Goal: Task Accomplishment & Management: Manage account settings

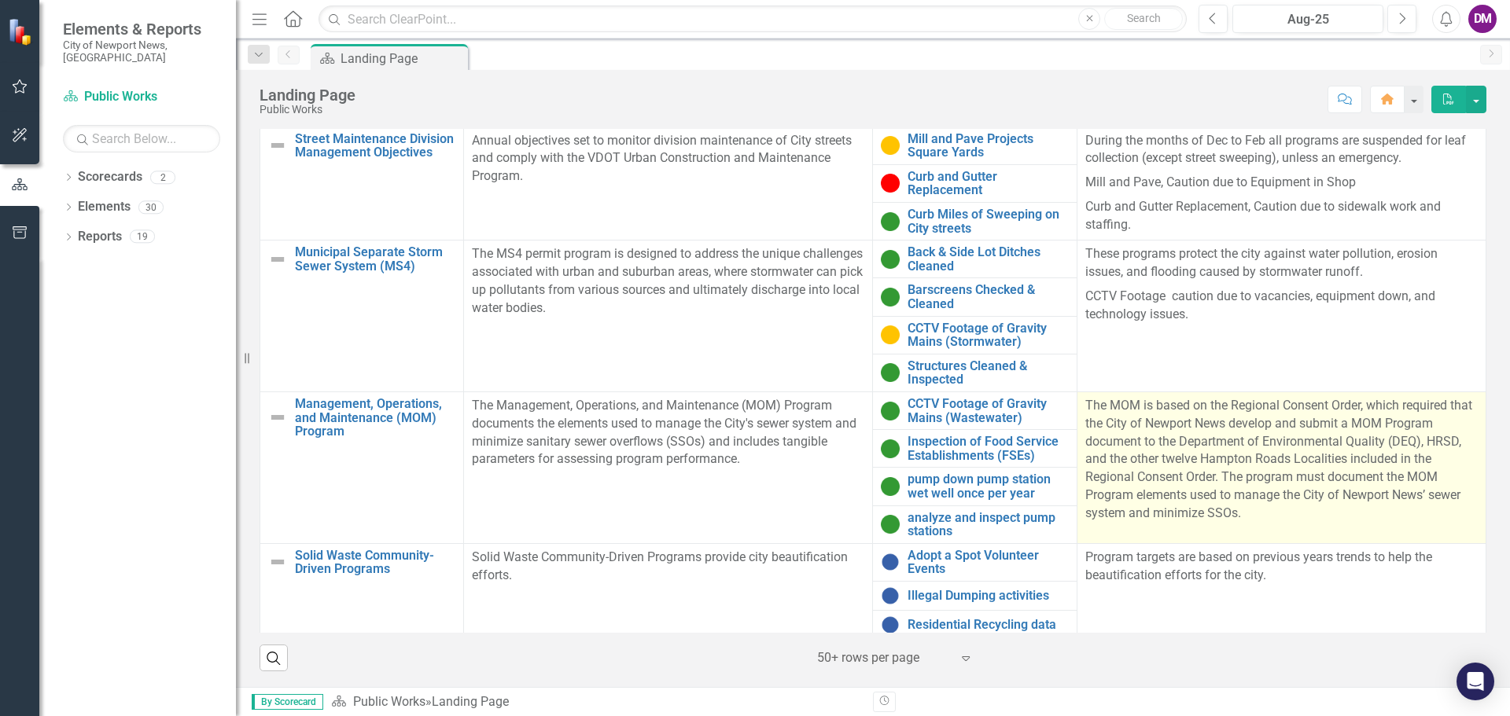
scroll to position [7, 0]
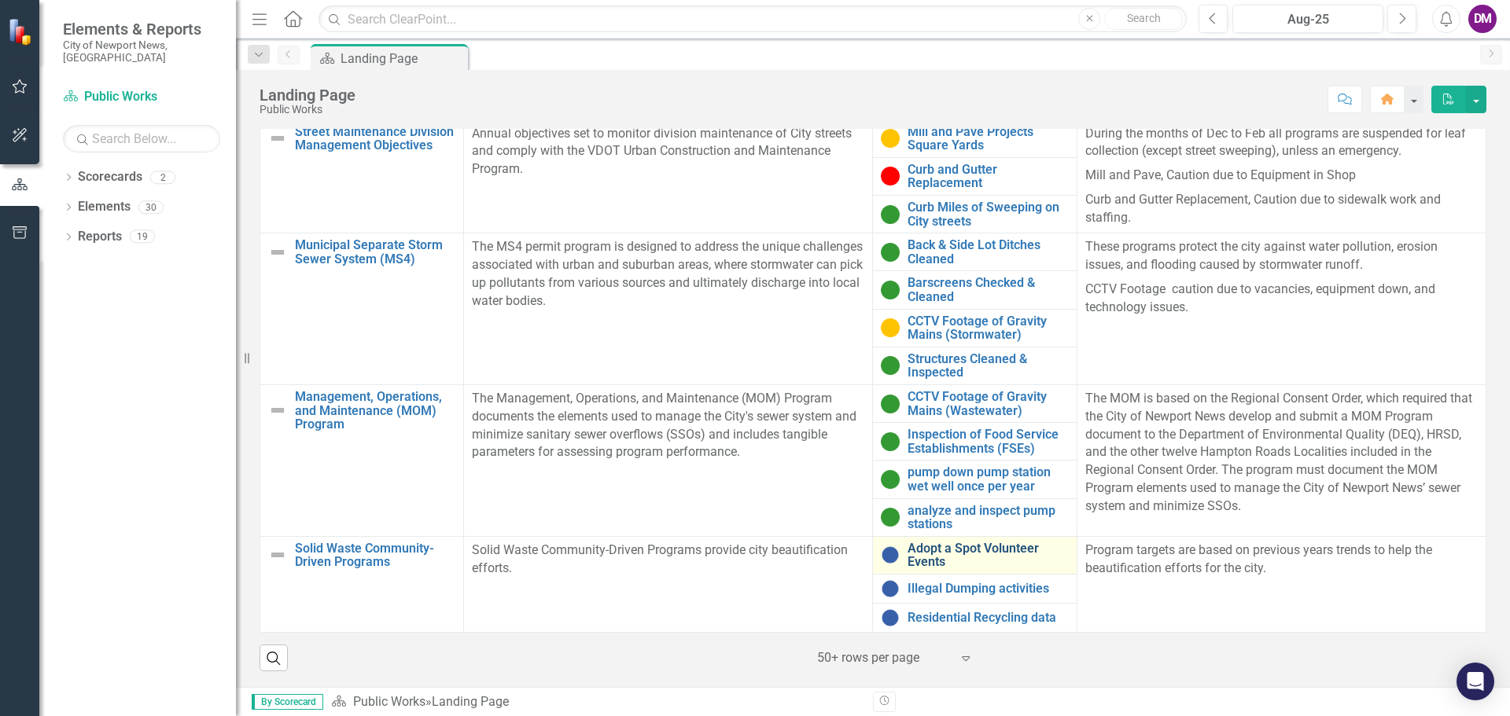
click at [975, 548] on link "Adopt a Spot Volunteer Events" at bounding box center [987, 556] width 160 height 28
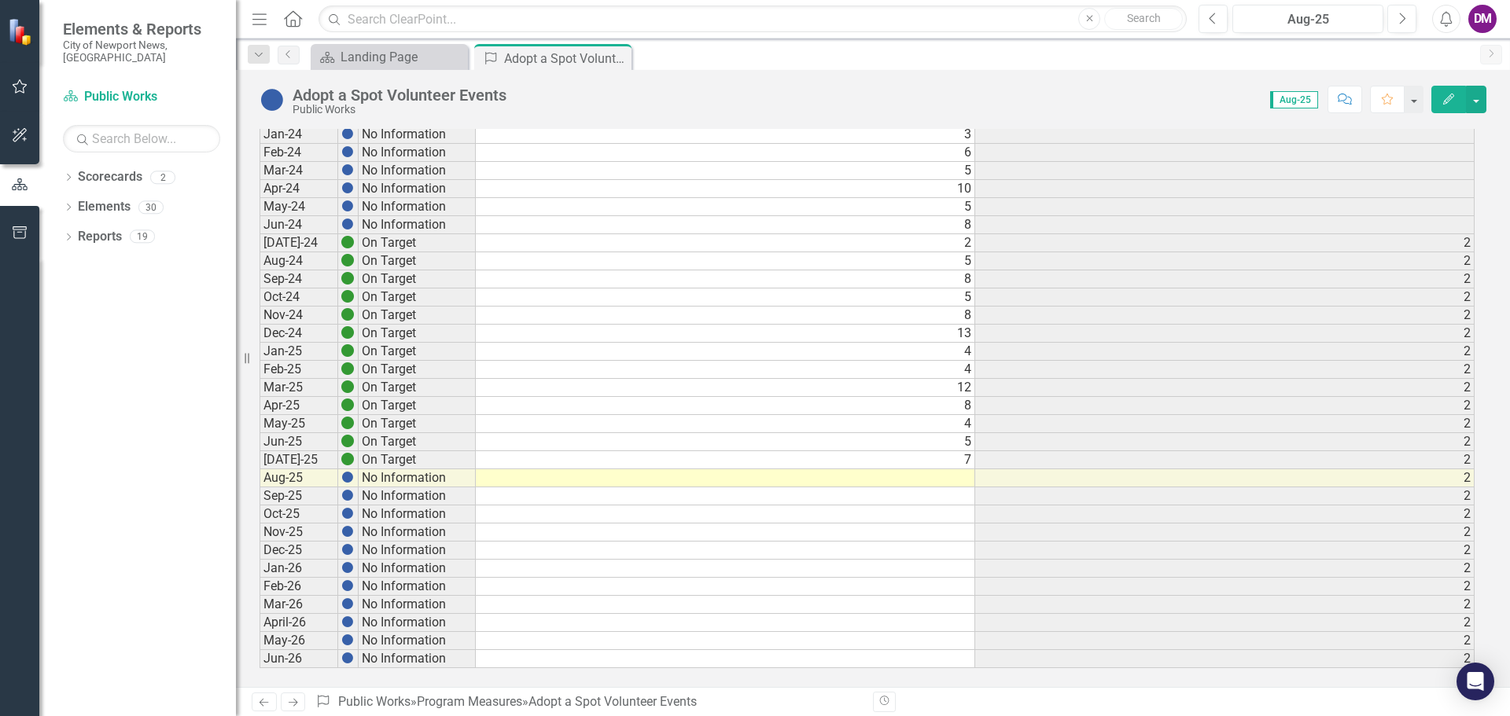
scroll to position [800, 0]
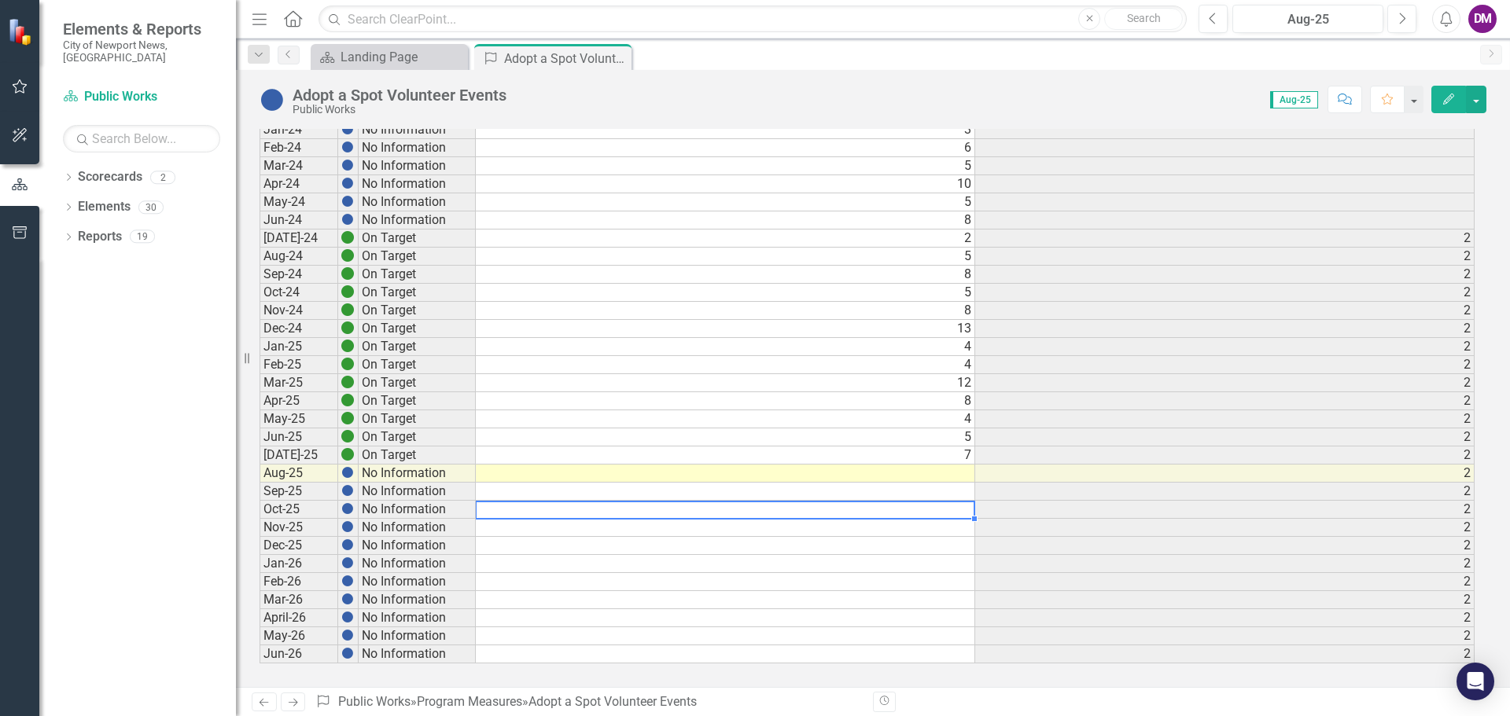
click at [959, 504] on td at bounding box center [725, 510] width 499 height 18
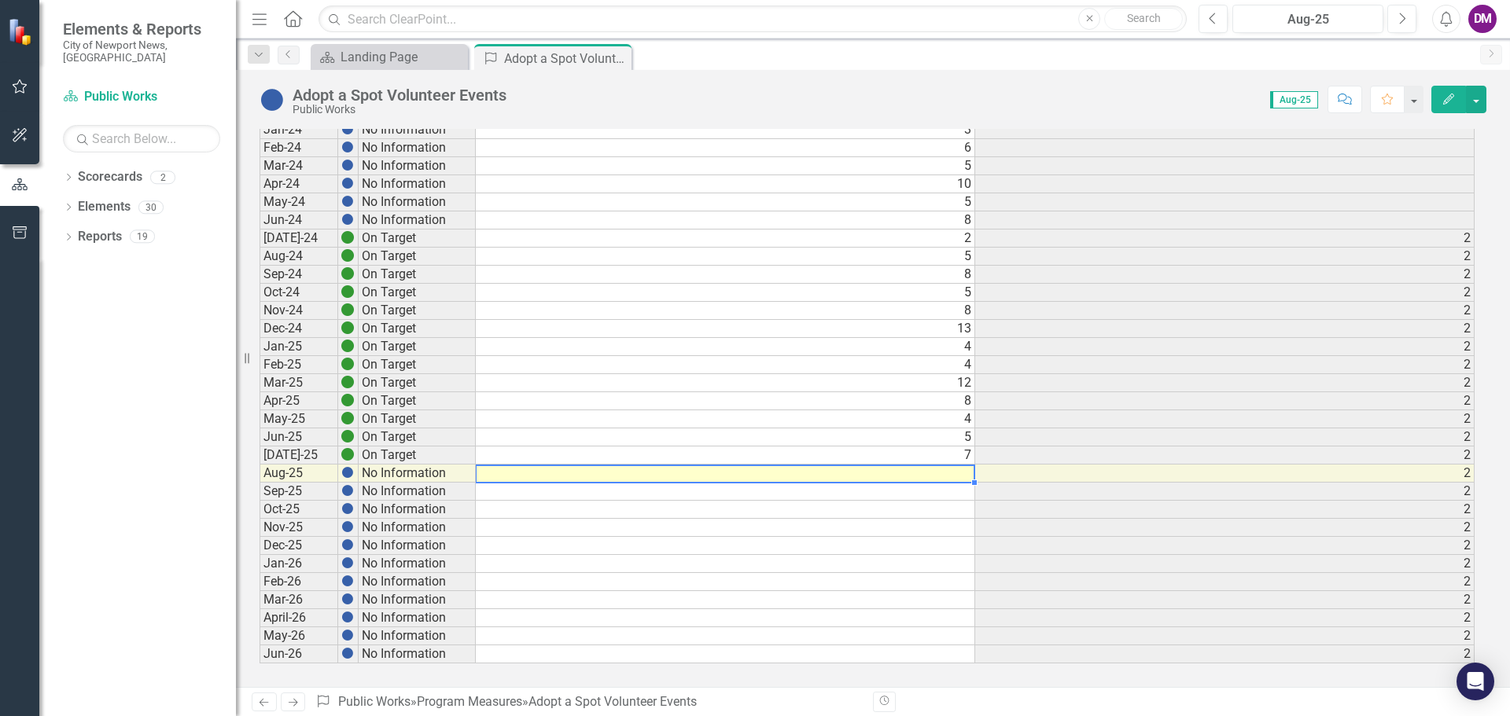
click at [950, 471] on td at bounding box center [725, 474] width 499 height 18
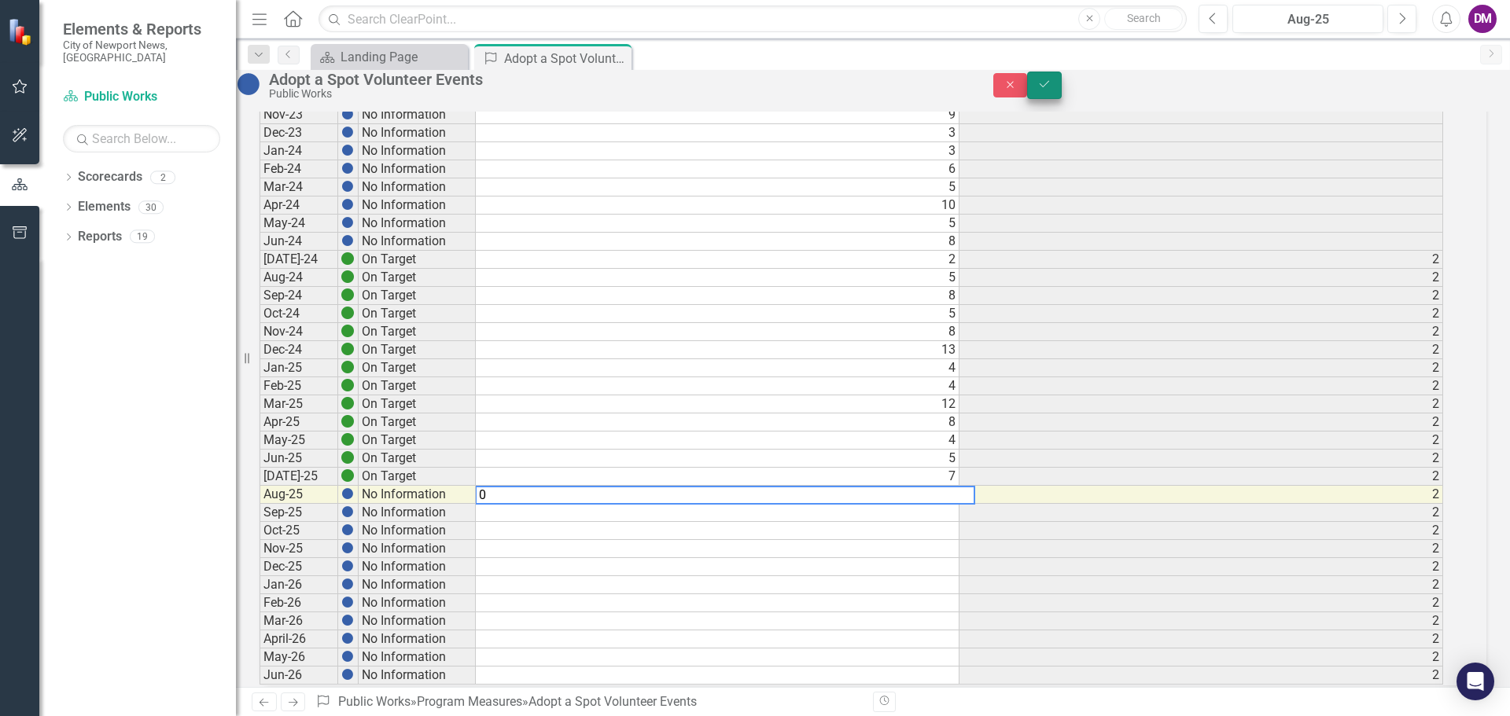
type textarea "0"
click at [1051, 88] on icon "Save" at bounding box center [1044, 84] width 14 height 11
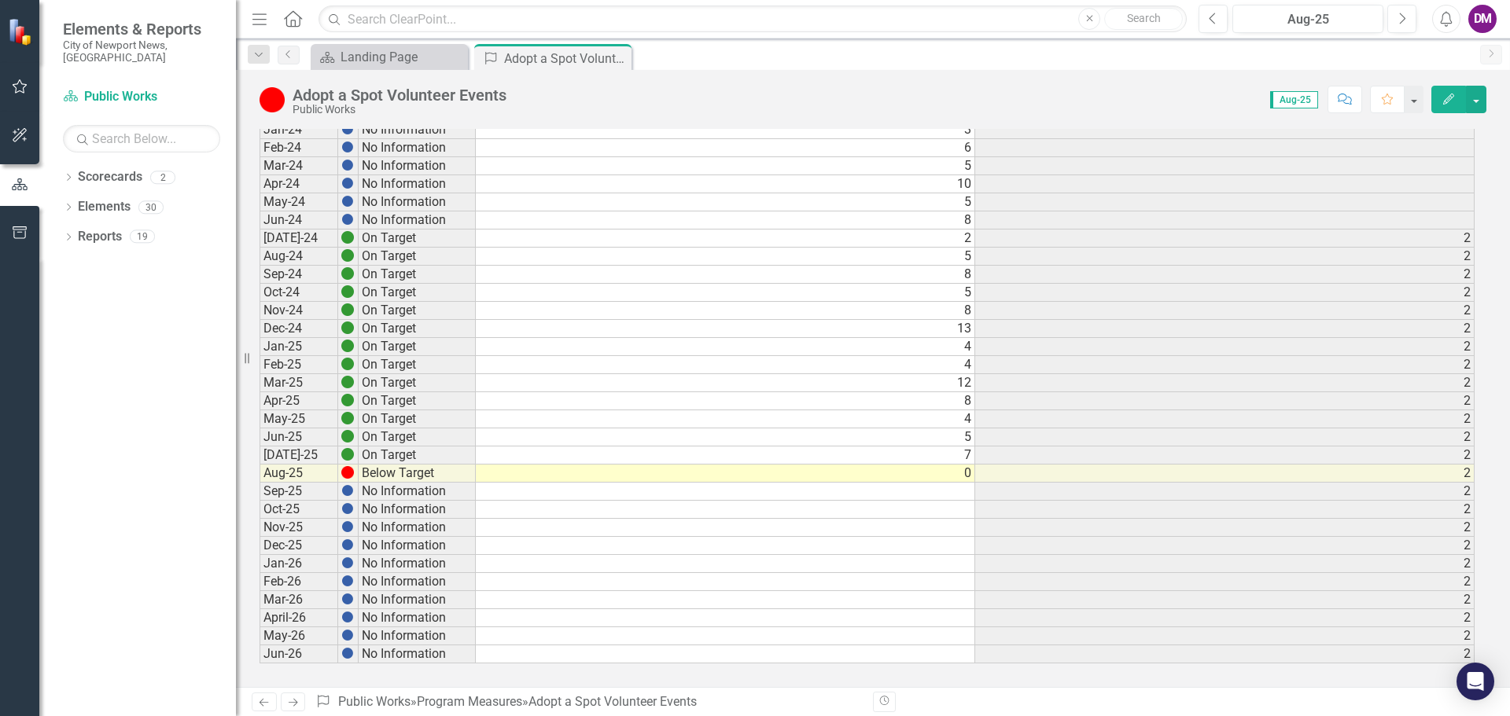
scroll to position [0, 0]
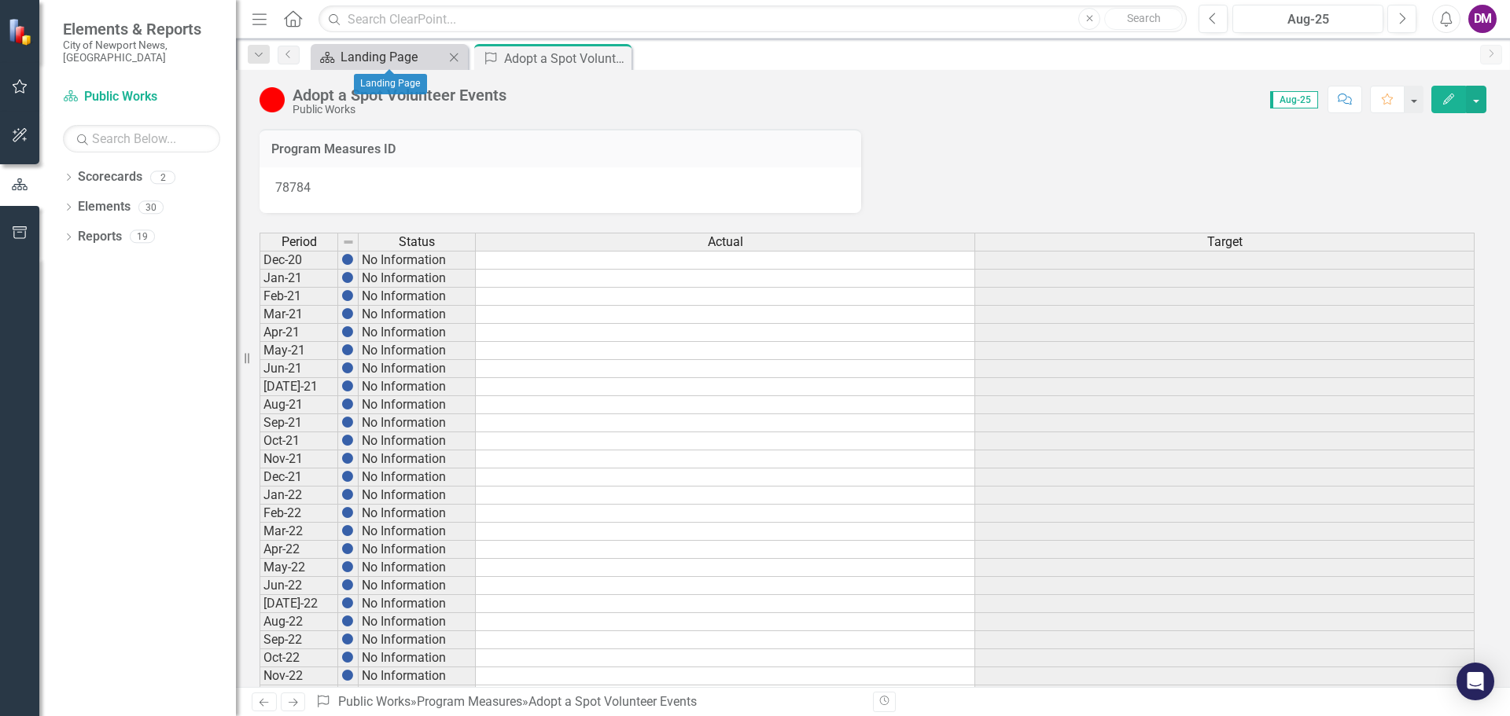
click at [400, 56] on div "Landing Page" at bounding box center [392, 57] width 104 height 20
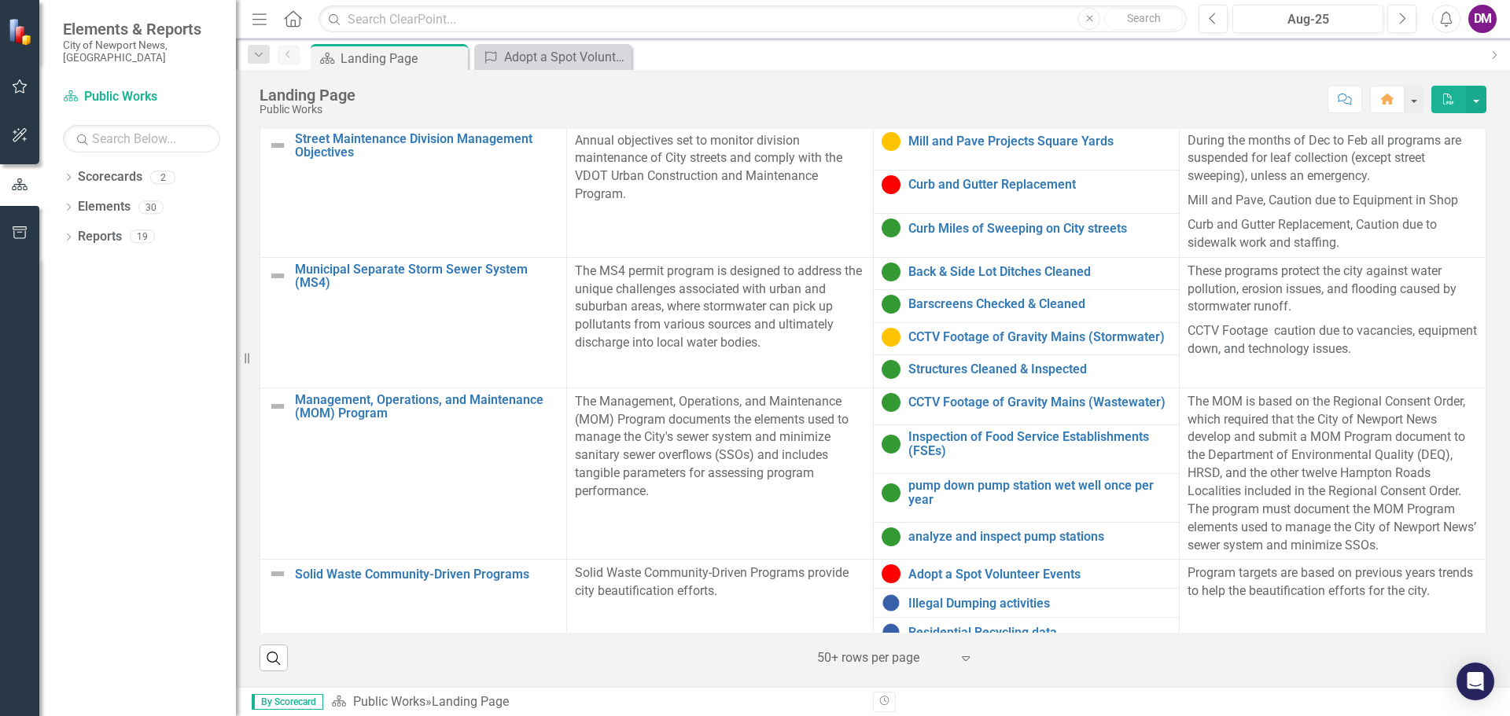
scroll to position [7, 0]
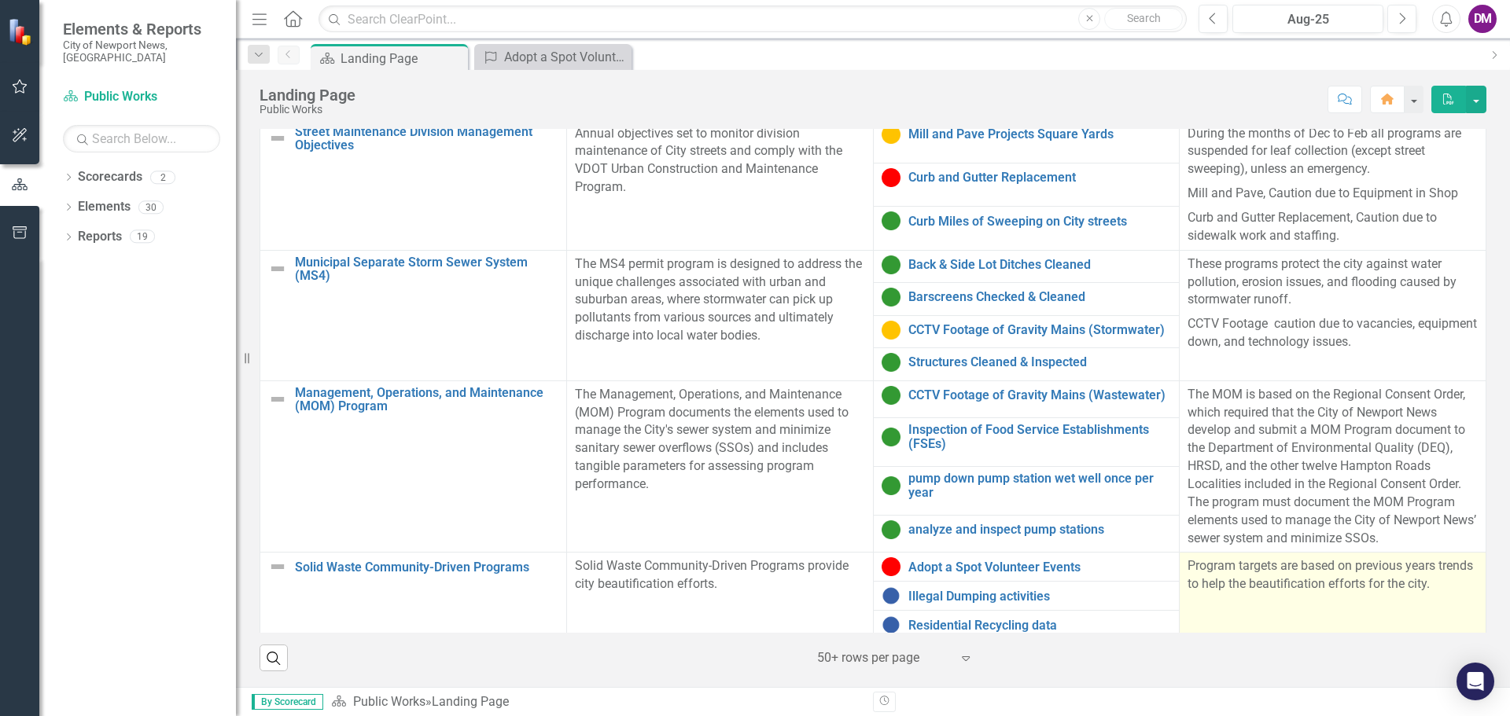
click at [1324, 597] on td "Program targets are based on previous years trends to help the beautification e…" at bounding box center [1332, 596] width 307 height 87
click at [1291, 584] on td "Program targets are based on previous years trends to help the beautification e…" at bounding box center [1332, 596] width 307 height 87
click at [1279, 570] on p "Program targets are based on previous years trends to help the beautification e…" at bounding box center [1332, 575] width 290 height 36
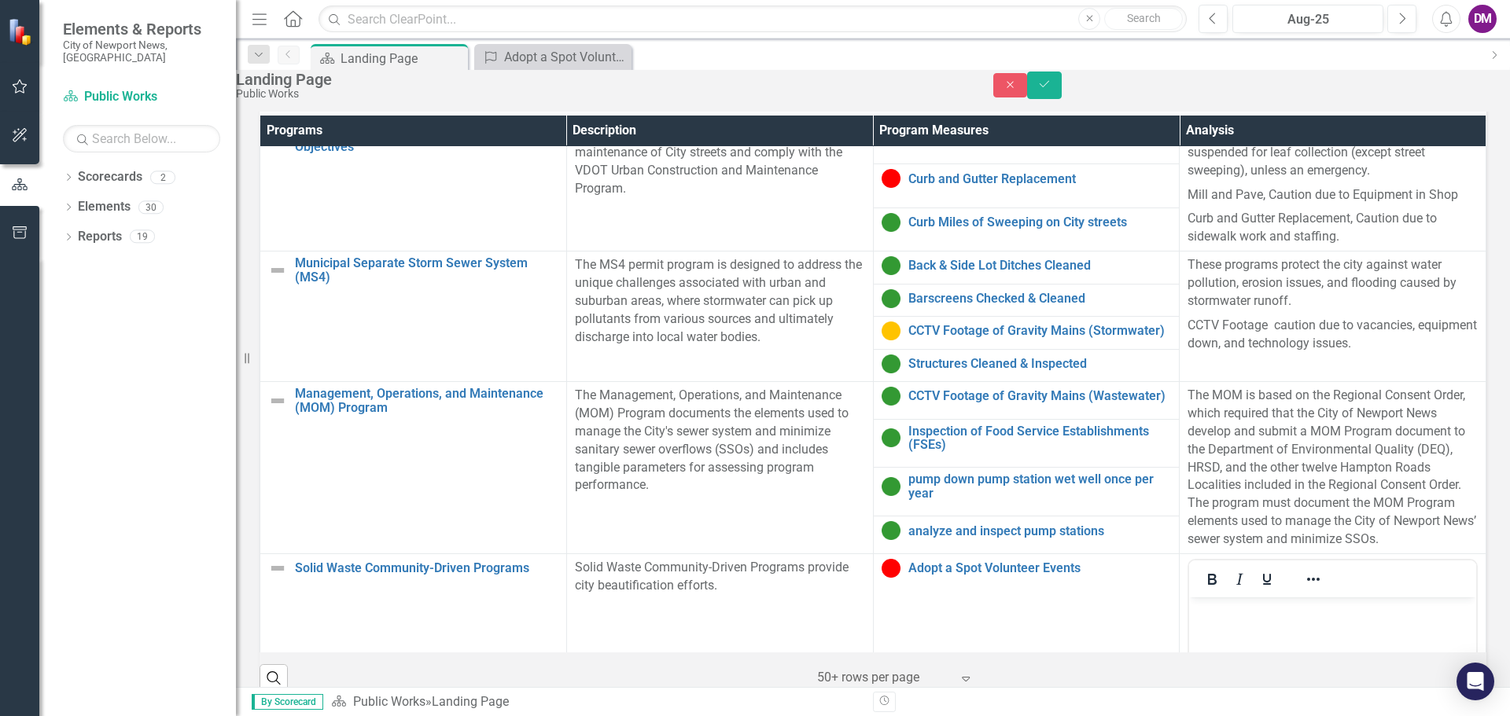
scroll to position [0, 0]
click at [1393, 628] on p "Program targets are based on previous years trends to help the beautification e…" at bounding box center [1332, 620] width 279 height 38
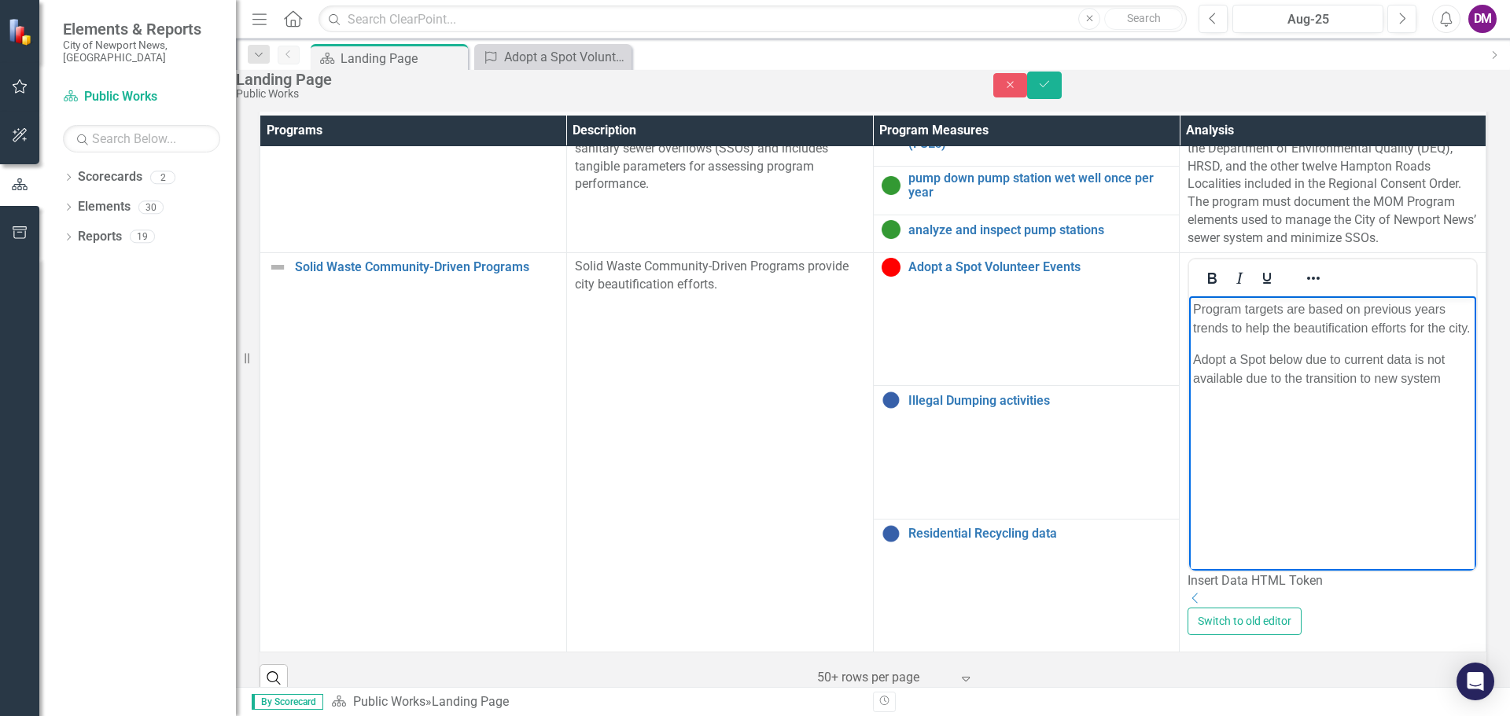
click at [1271, 378] on p "Adopt a Spot below due to current data is not available due to the transition t…" at bounding box center [1332, 369] width 279 height 38
click at [1262, 379] on p "Adopt a Spot below due to current data is not available due to the transition t…" at bounding box center [1332, 369] width 279 height 38
click at [1341, 439] on body "Program targets are based on previous years trends to help the beautification e…" at bounding box center [1332, 414] width 287 height 236
drag, startPoint x: 1279, startPoint y: 462, endPoint x: 1308, endPoint y: 418, distance: 52.1
click at [1279, 459] on body "Program targets are based on previous years trends to help the beautification e…" at bounding box center [1332, 414] width 287 height 236
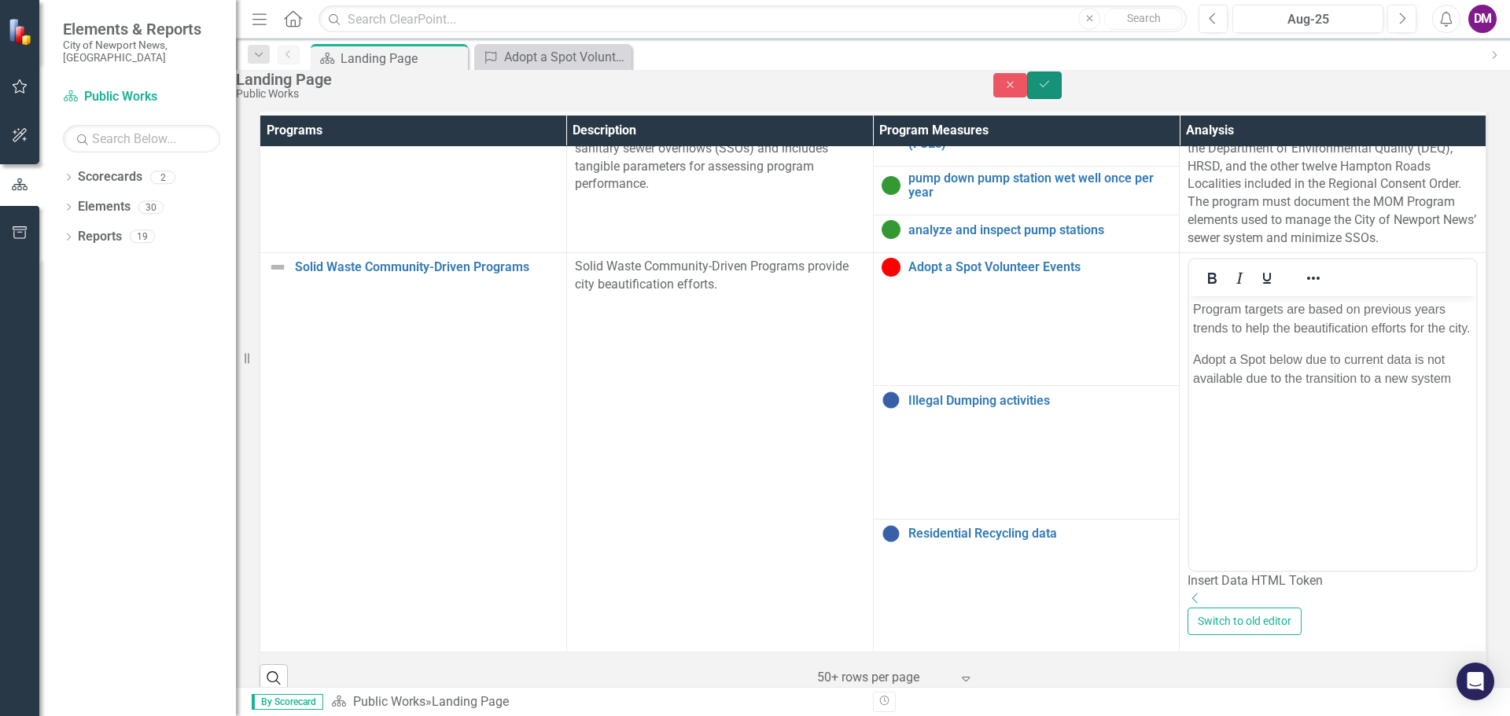
click at [1051, 90] on icon "Save" at bounding box center [1044, 84] width 14 height 11
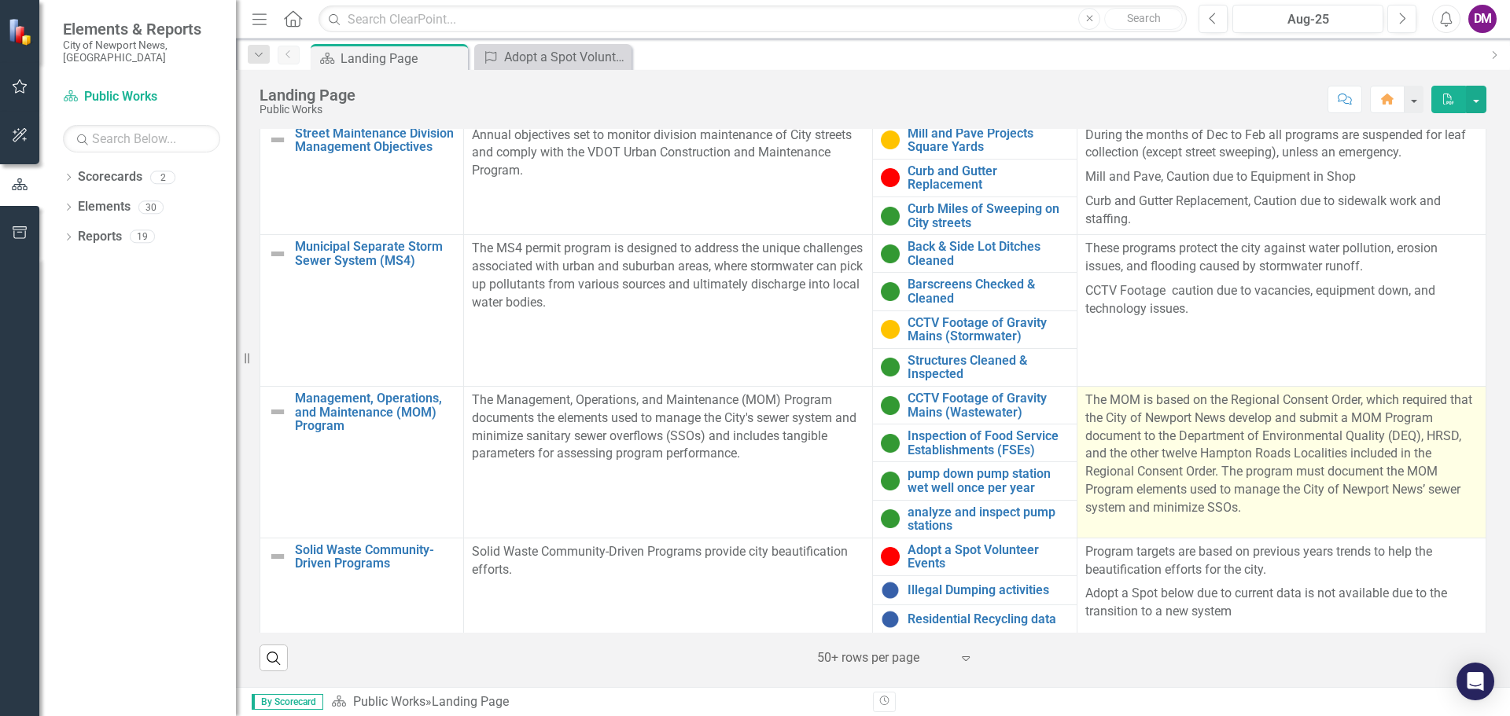
scroll to position [7, 0]
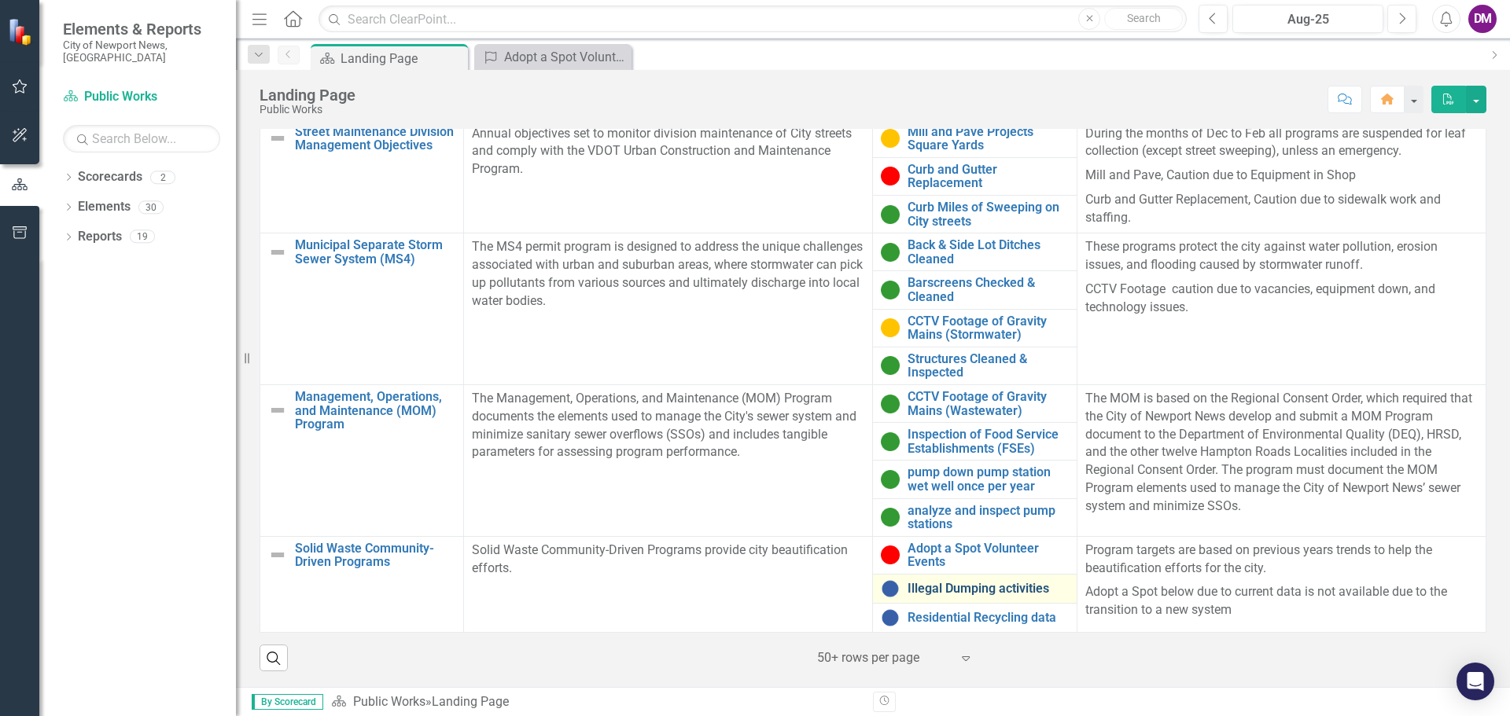
click at [922, 591] on link "Illegal Dumping activities" at bounding box center [987, 589] width 160 height 14
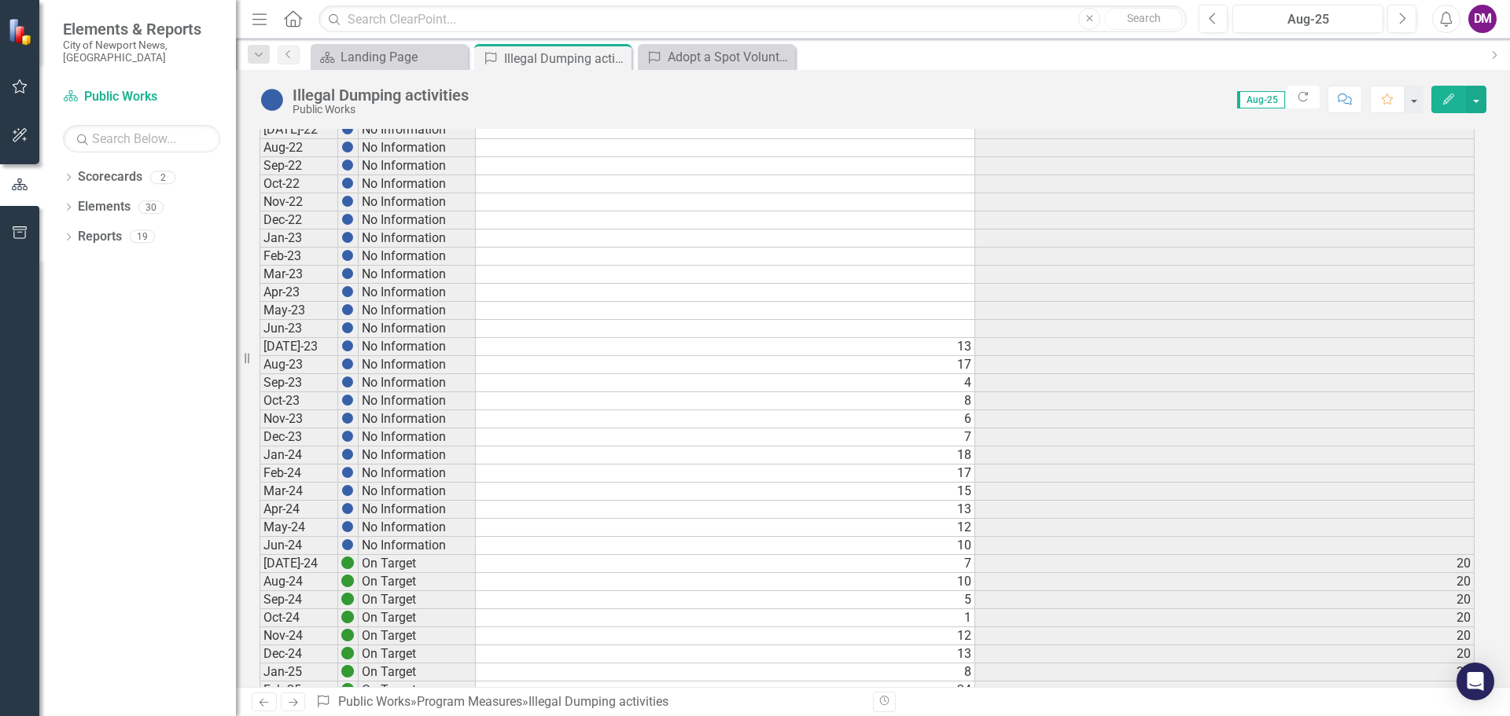
scroll to position [708, 0]
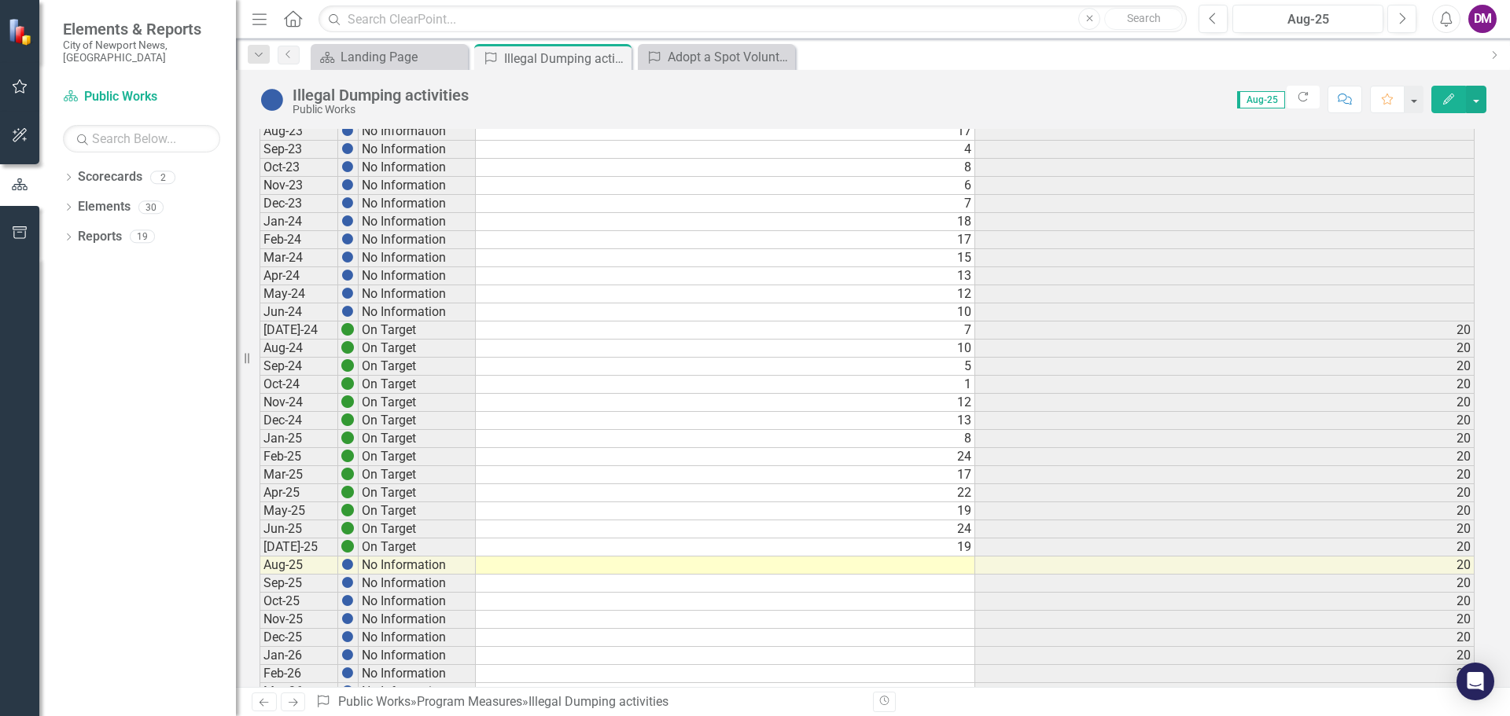
click at [944, 567] on td at bounding box center [725, 566] width 499 height 18
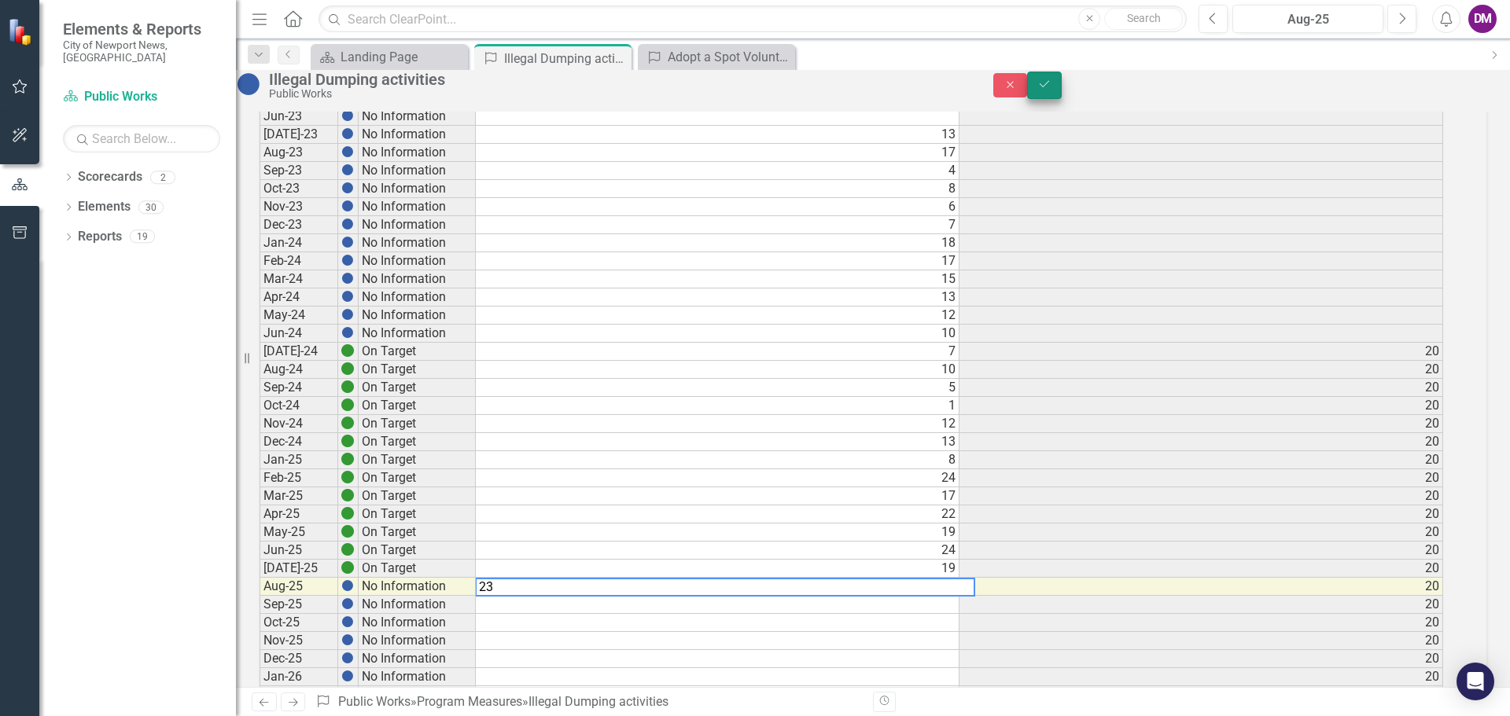
type textarea "23"
drag, startPoint x: 1477, startPoint y: 95, endPoint x: 1422, endPoint y: 118, distance: 60.3
click at [1062, 94] on button "Save" at bounding box center [1044, 86] width 35 height 28
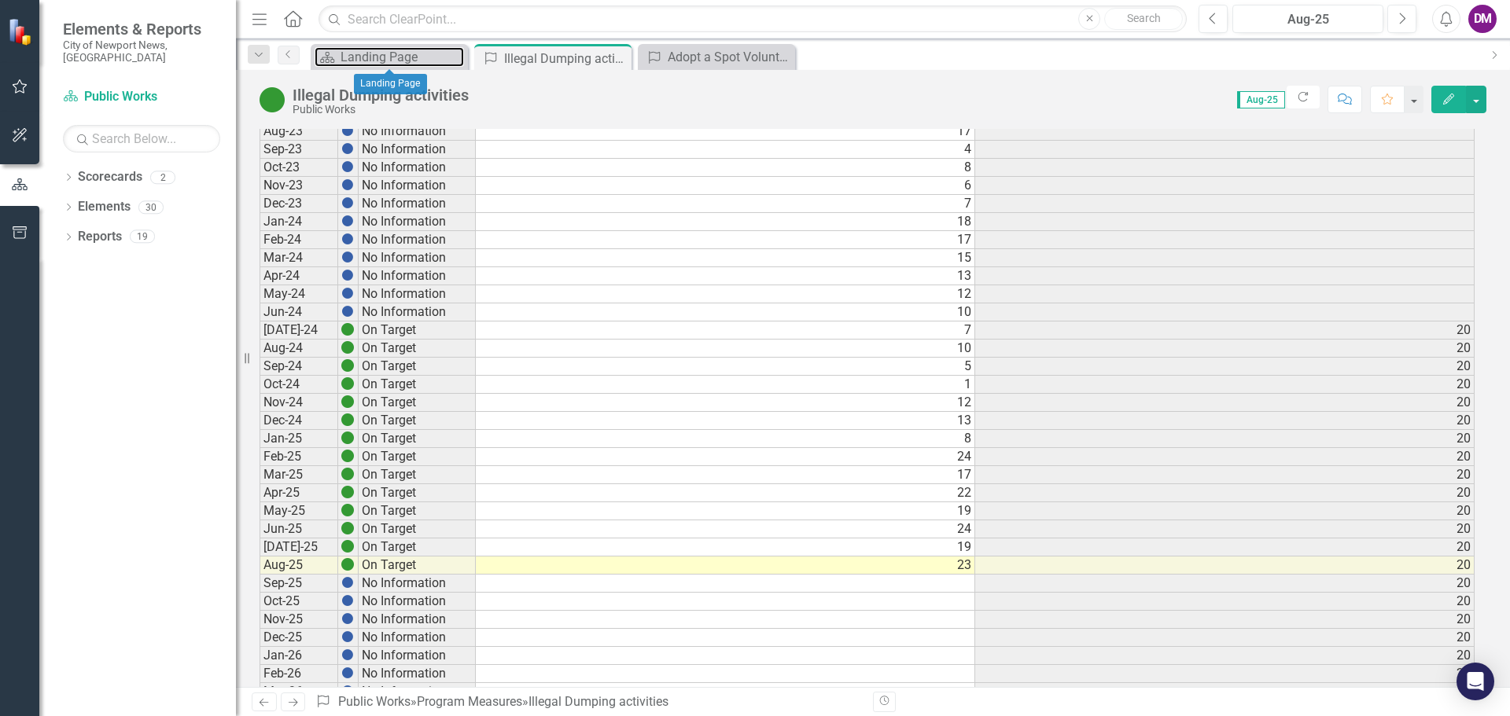
drag, startPoint x: 414, startPoint y: 55, endPoint x: 22, endPoint y: 304, distance: 463.8
click at [414, 55] on div "Landing Page" at bounding box center [401, 57] width 123 height 20
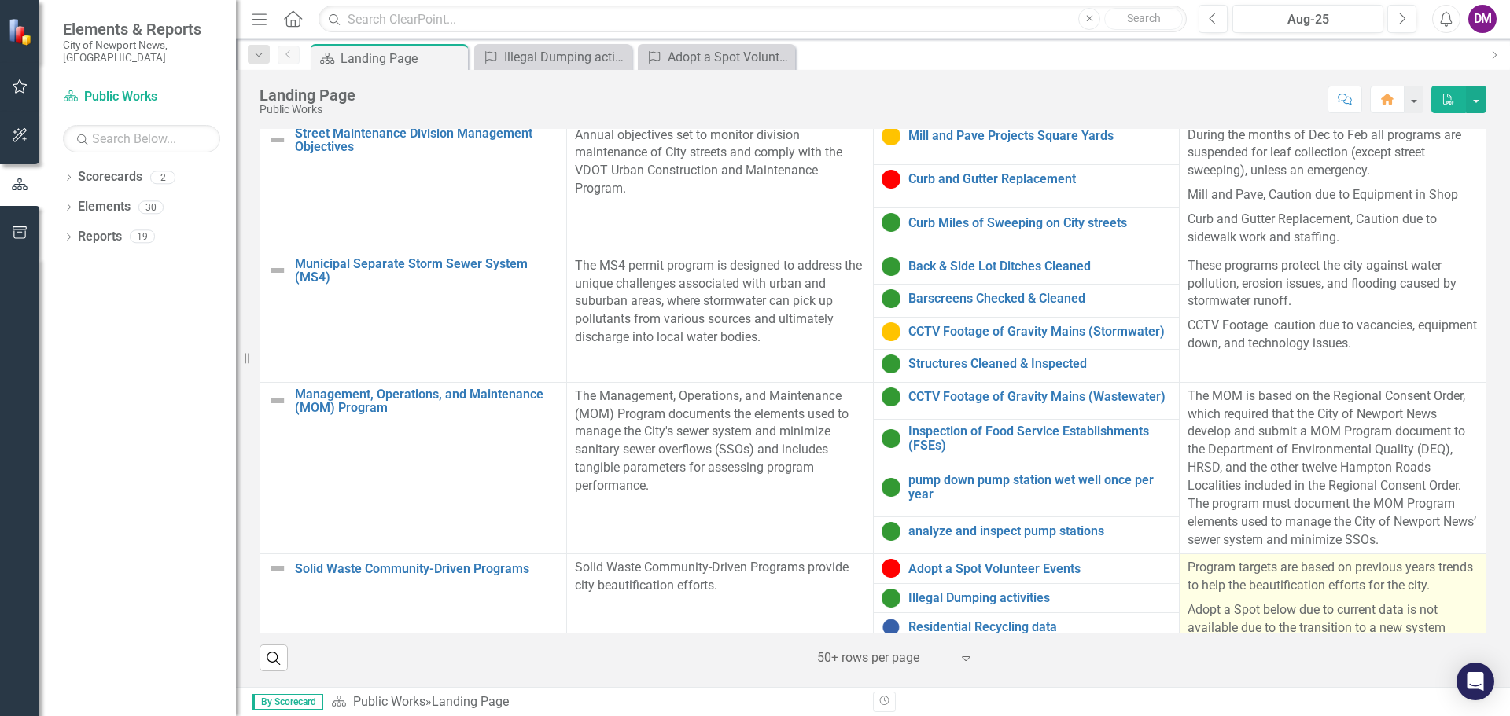
scroll to position [7, 0]
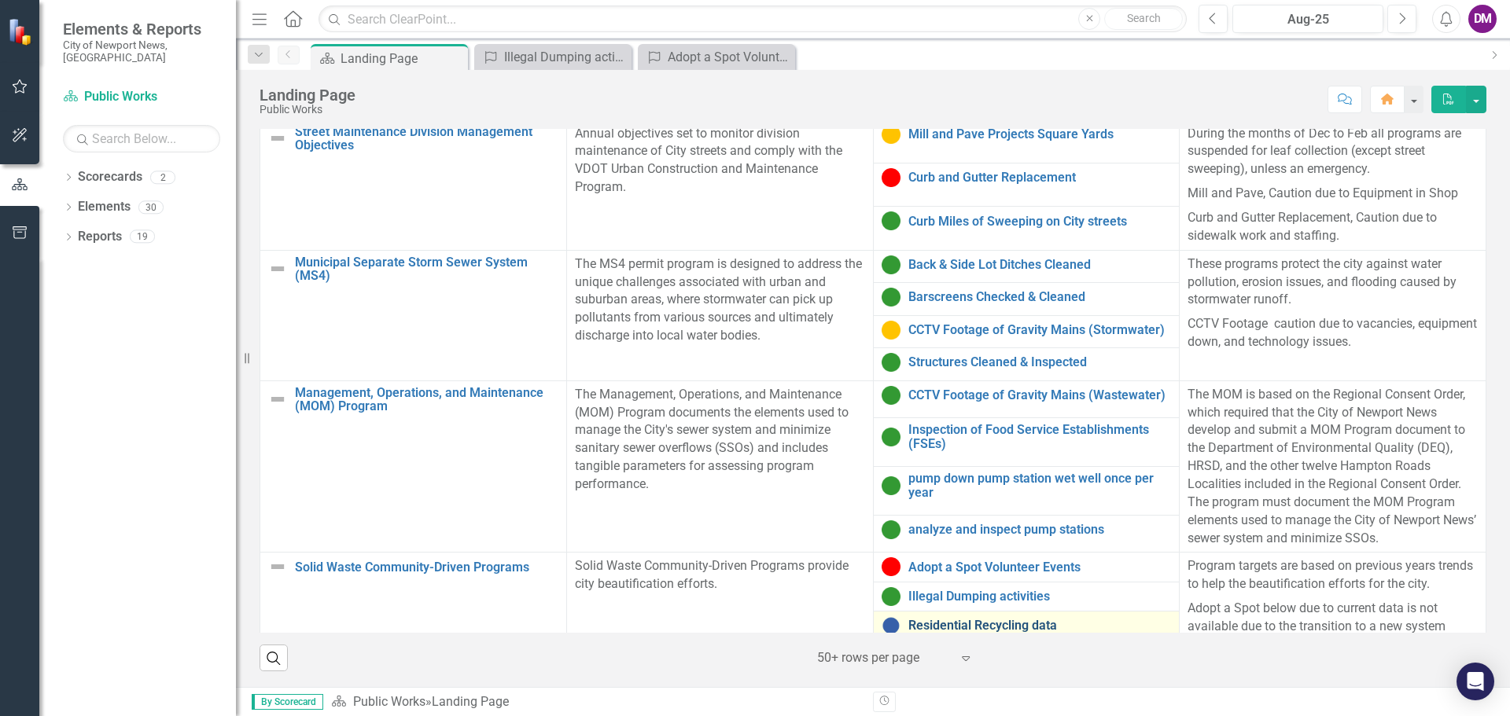
click at [948, 619] on link "Residential Recycling data" at bounding box center [1039, 626] width 263 height 14
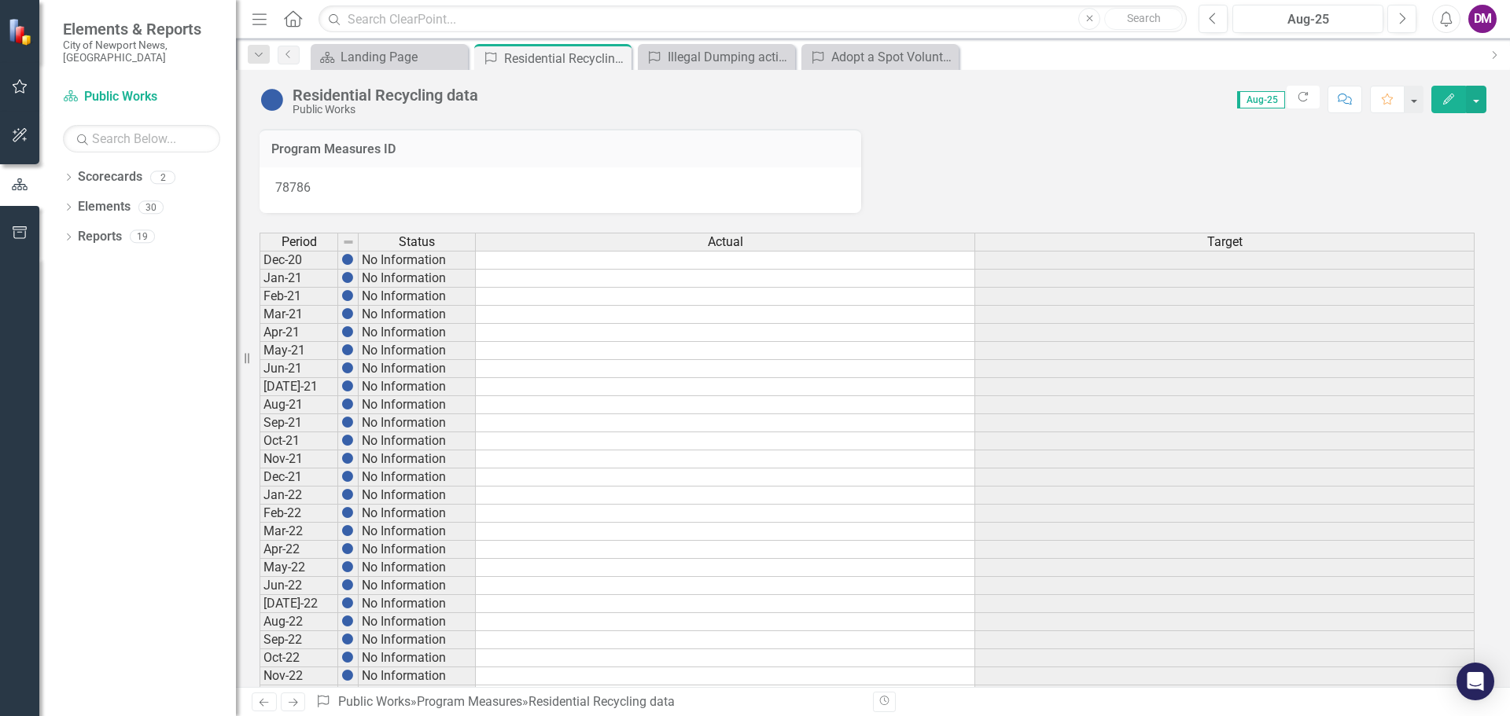
scroll to position [800, 0]
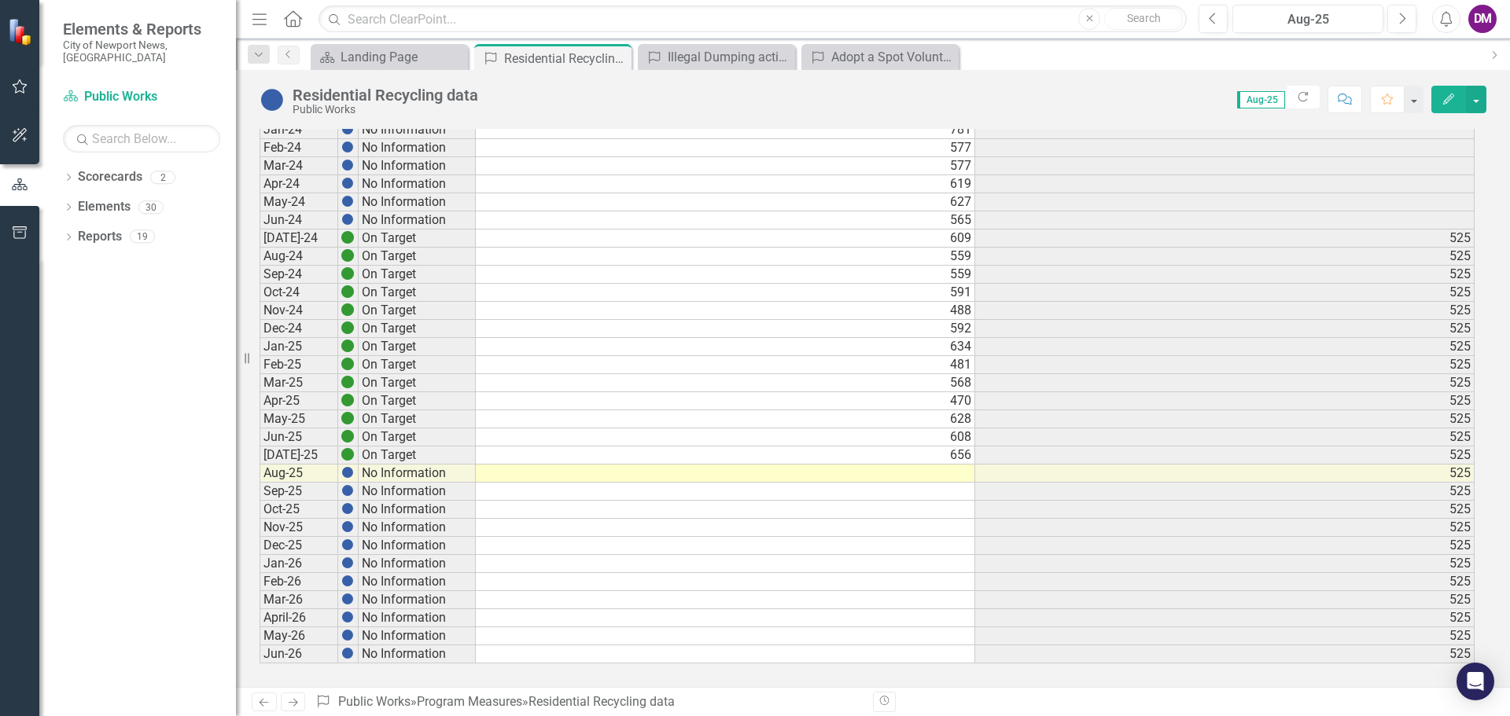
click at [946, 478] on td at bounding box center [725, 474] width 499 height 18
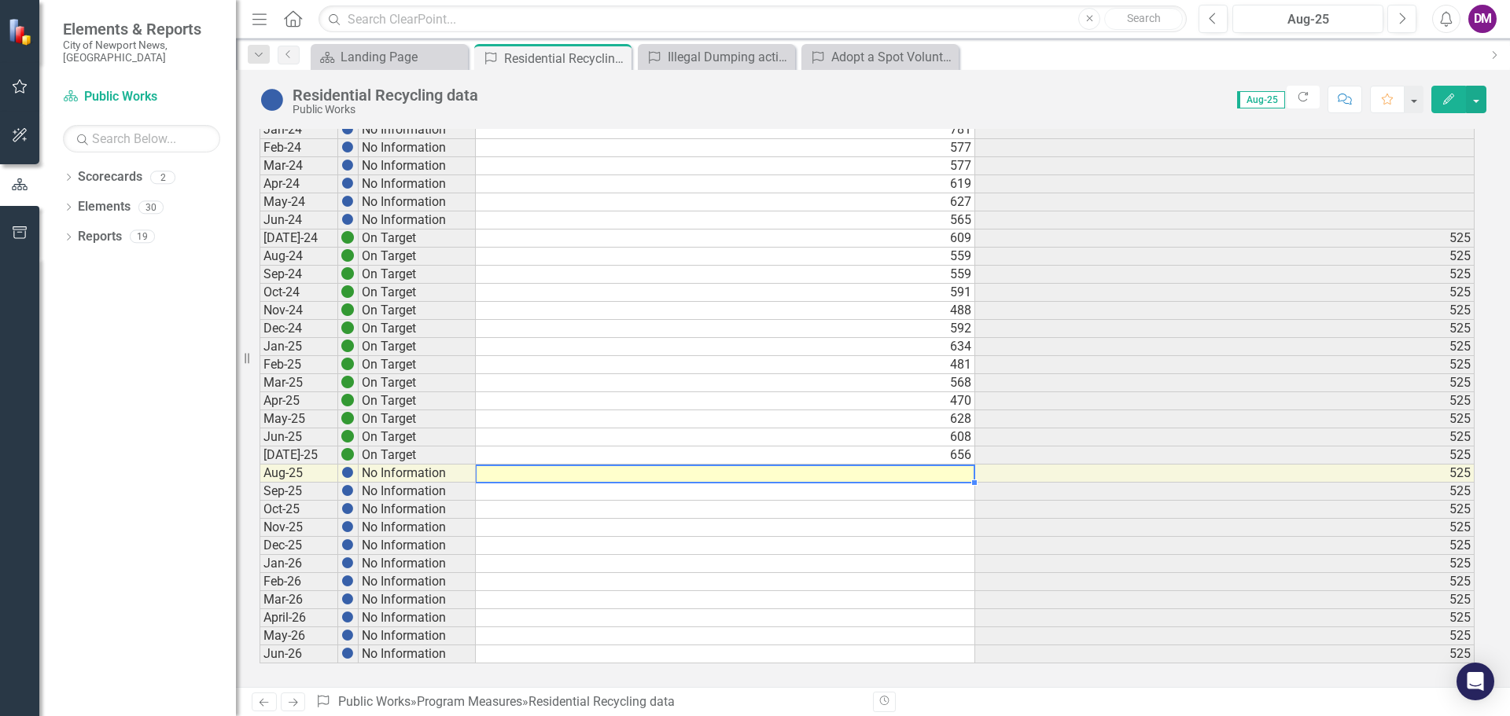
click at [946, 478] on td at bounding box center [725, 474] width 499 height 18
click at [259, 478] on div "Period Status Actual Target Dec-20 No Information Jan-21 No Information Feb-21 …" at bounding box center [259, 48] width 0 height 1231
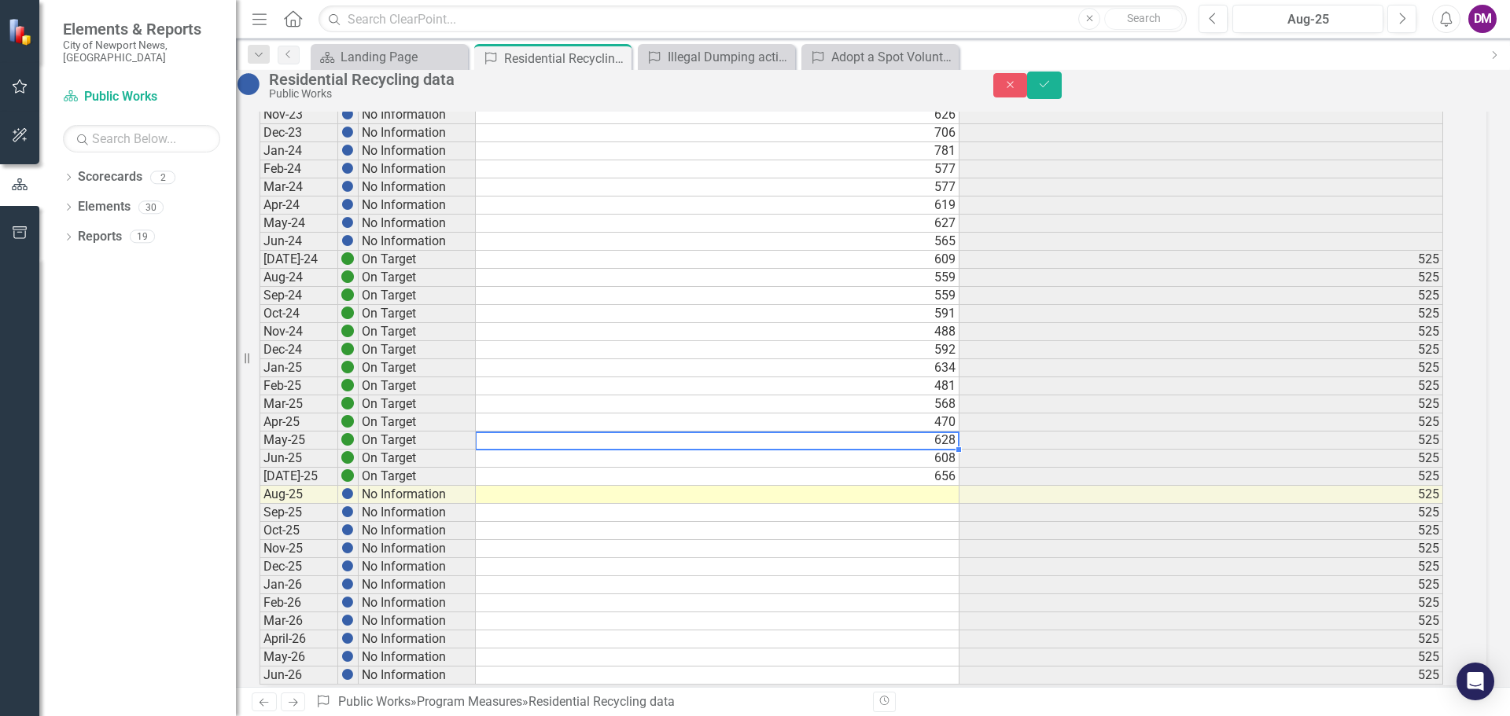
click at [938, 504] on td at bounding box center [718, 495] width 484 height 18
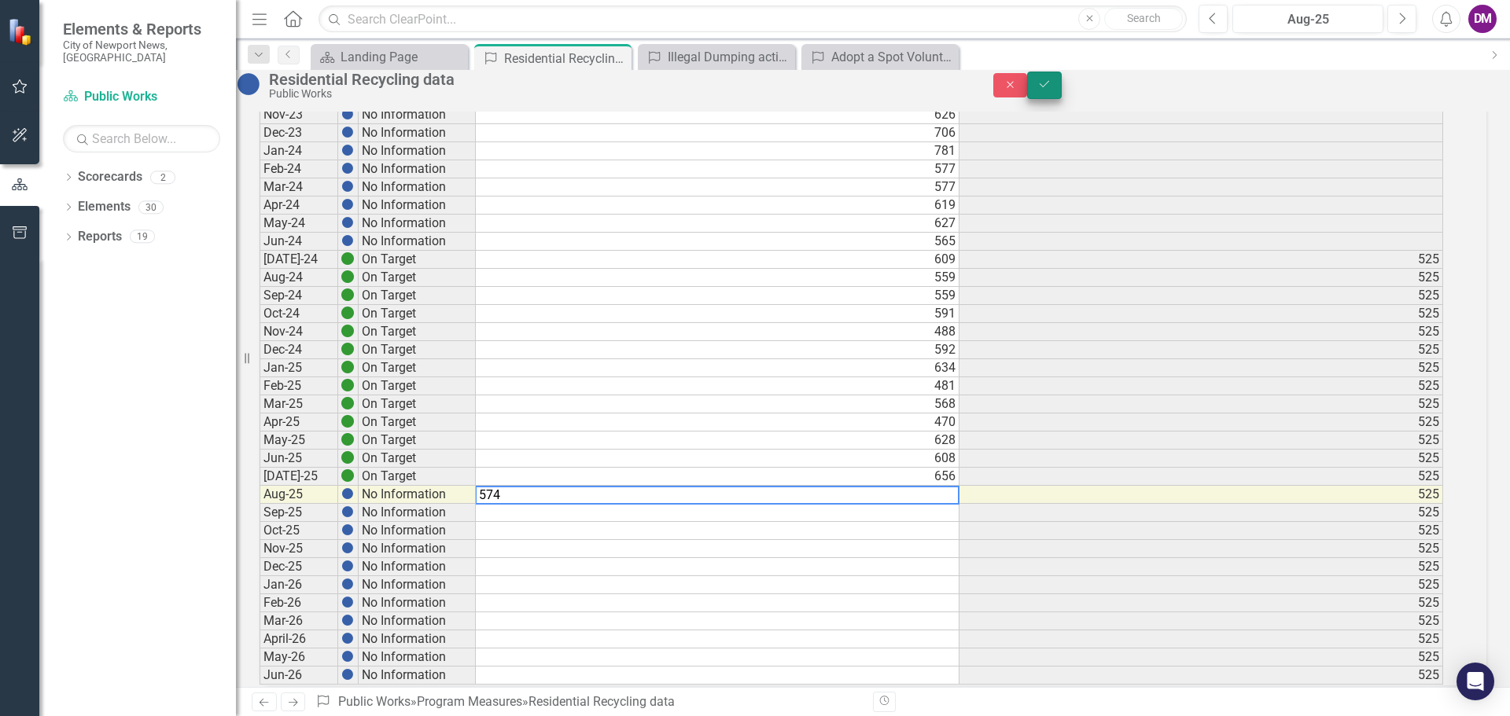
type textarea "574"
click at [1051, 90] on icon "Save" at bounding box center [1044, 84] width 14 height 11
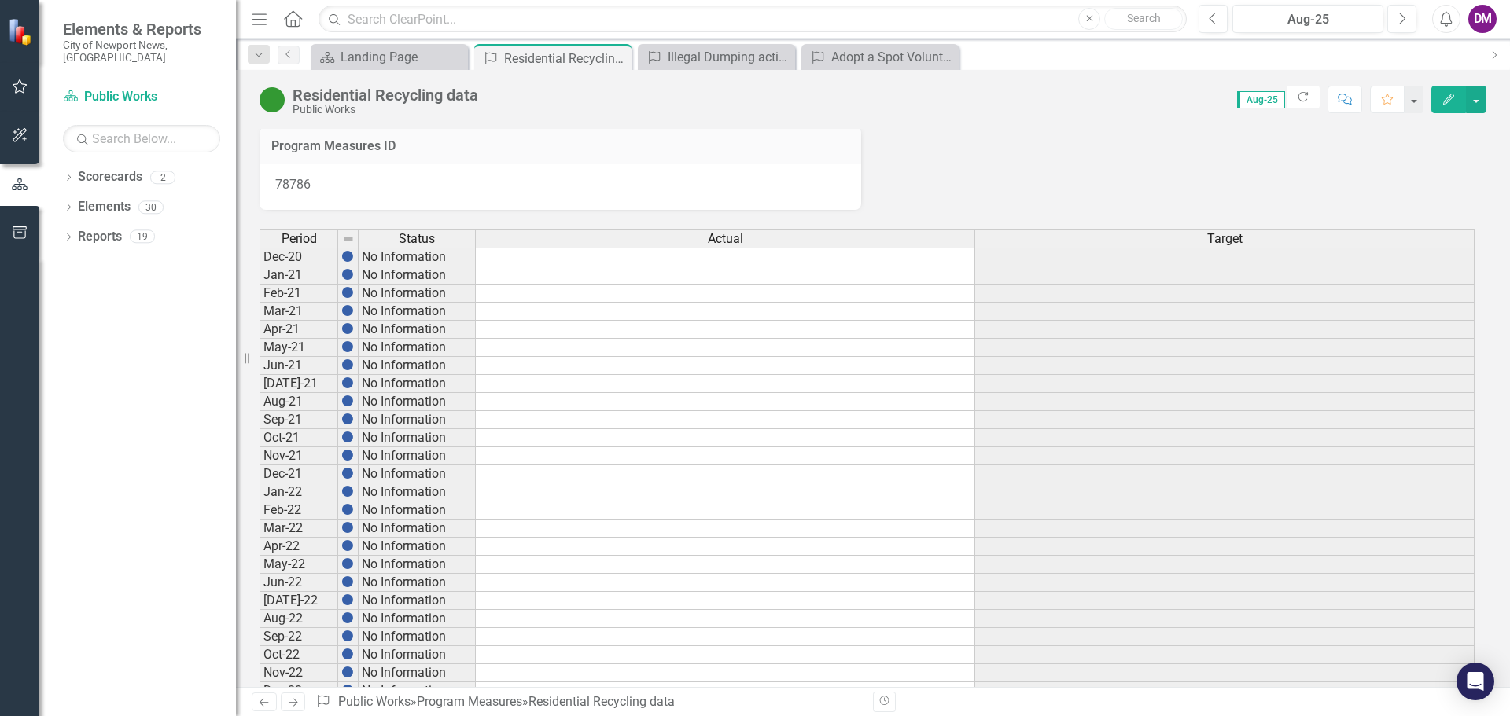
scroll to position [0, 0]
click at [409, 51] on div "Landing Page" at bounding box center [392, 57] width 104 height 20
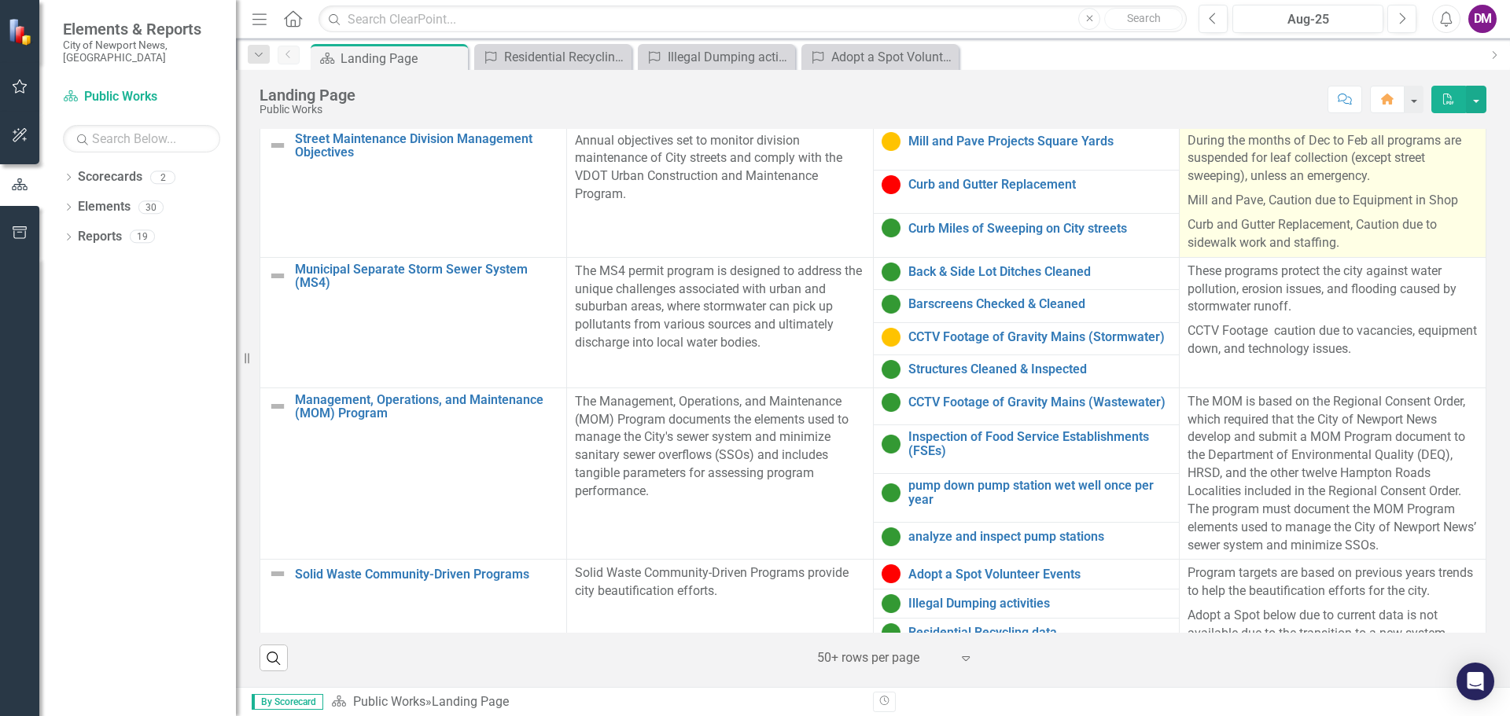
click at [1201, 213] on p "Curb and Gutter Replacement, Caution due to sidewalk work and staffing." at bounding box center [1332, 232] width 290 height 39
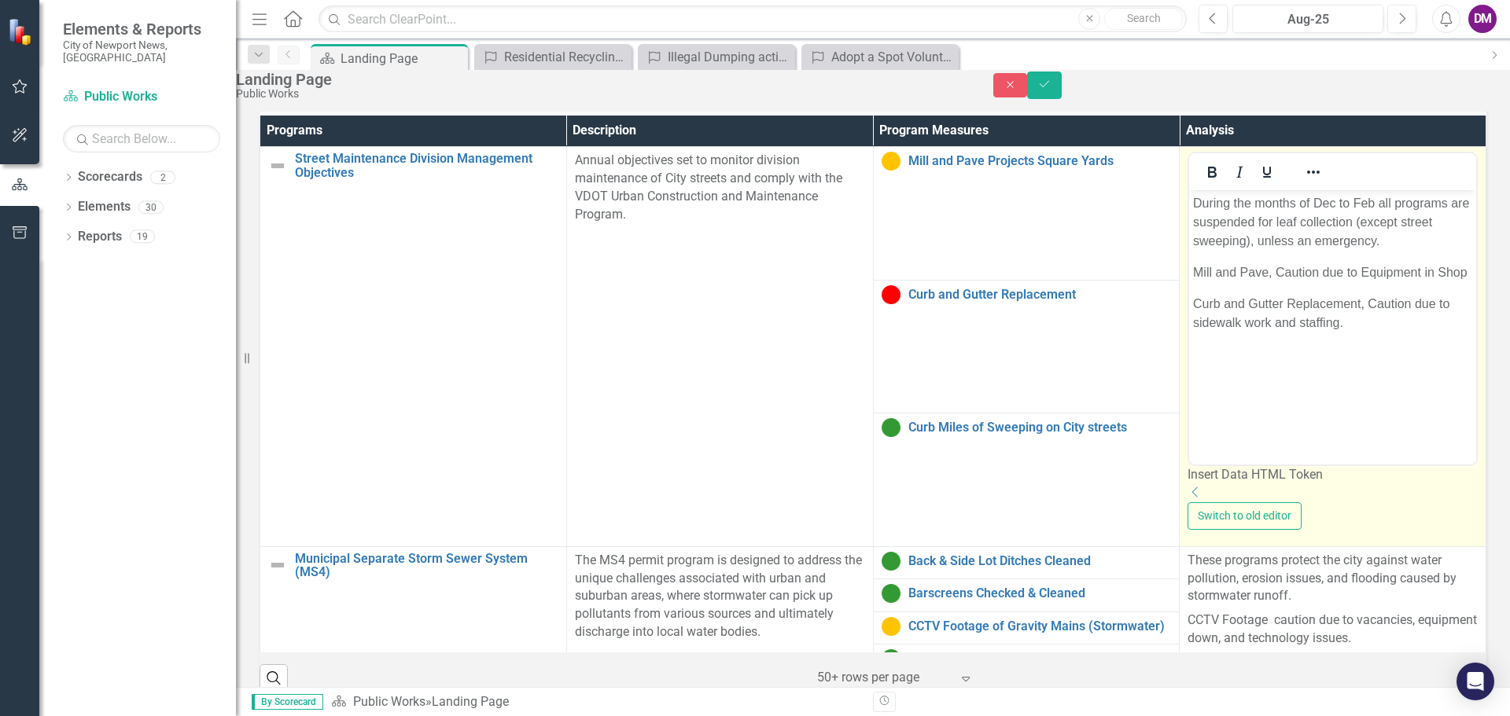
click at [1408, 295] on p "Curb and Gutter Replacement, Caution due to sidewalk work and staffing." at bounding box center [1332, 314] width 279 height 38
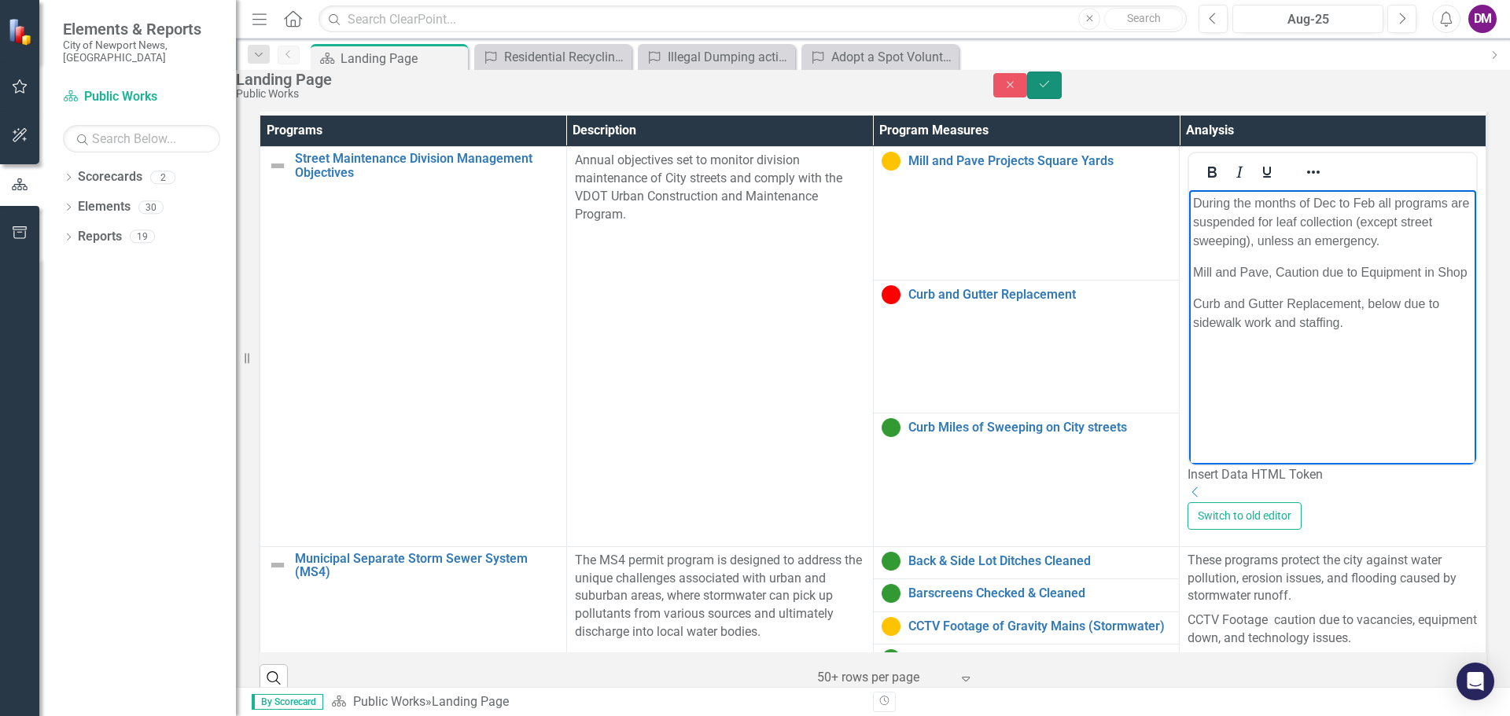
click at [1062, 99] on button "Save" at bounding box center [1044, 86] width 35 height 28
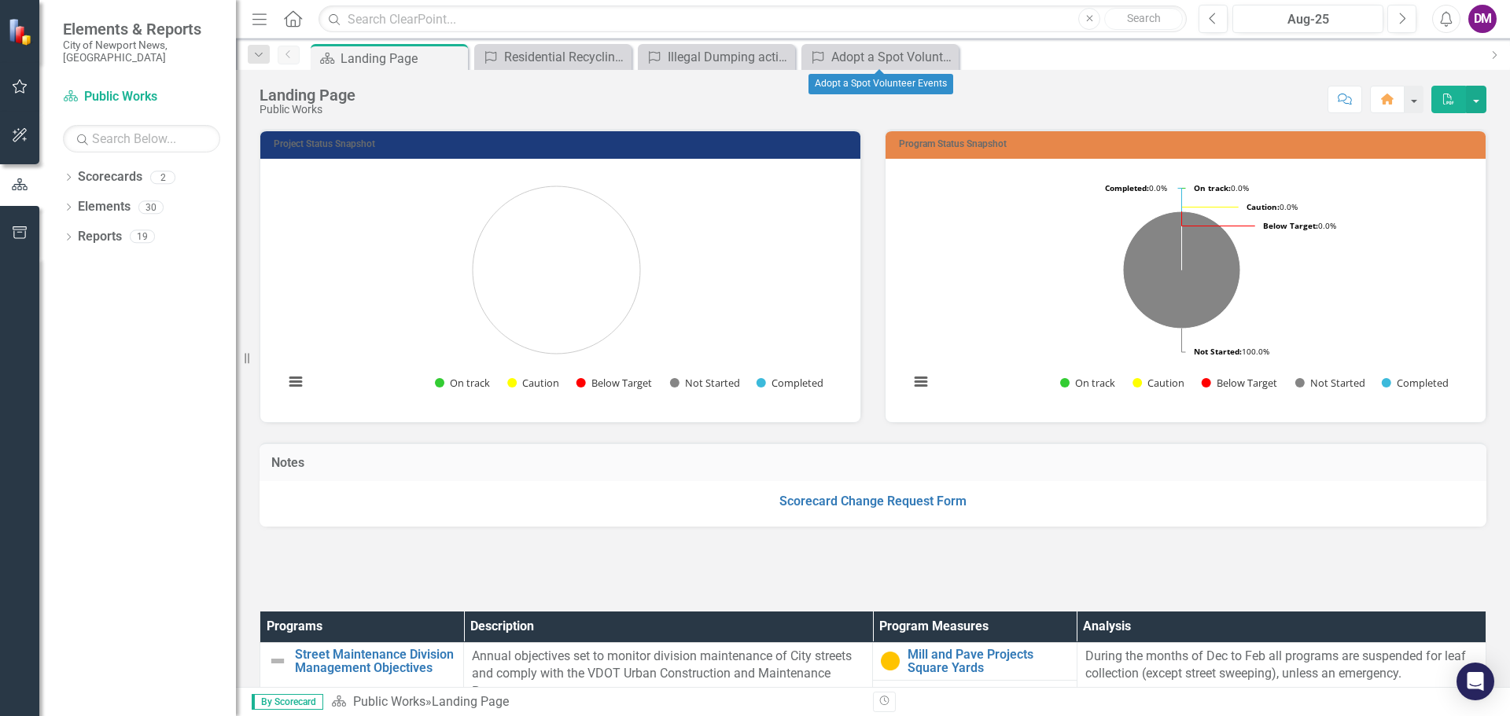
click at [0, 0] on icon at bounding box center [0, 0] width 0 height 0
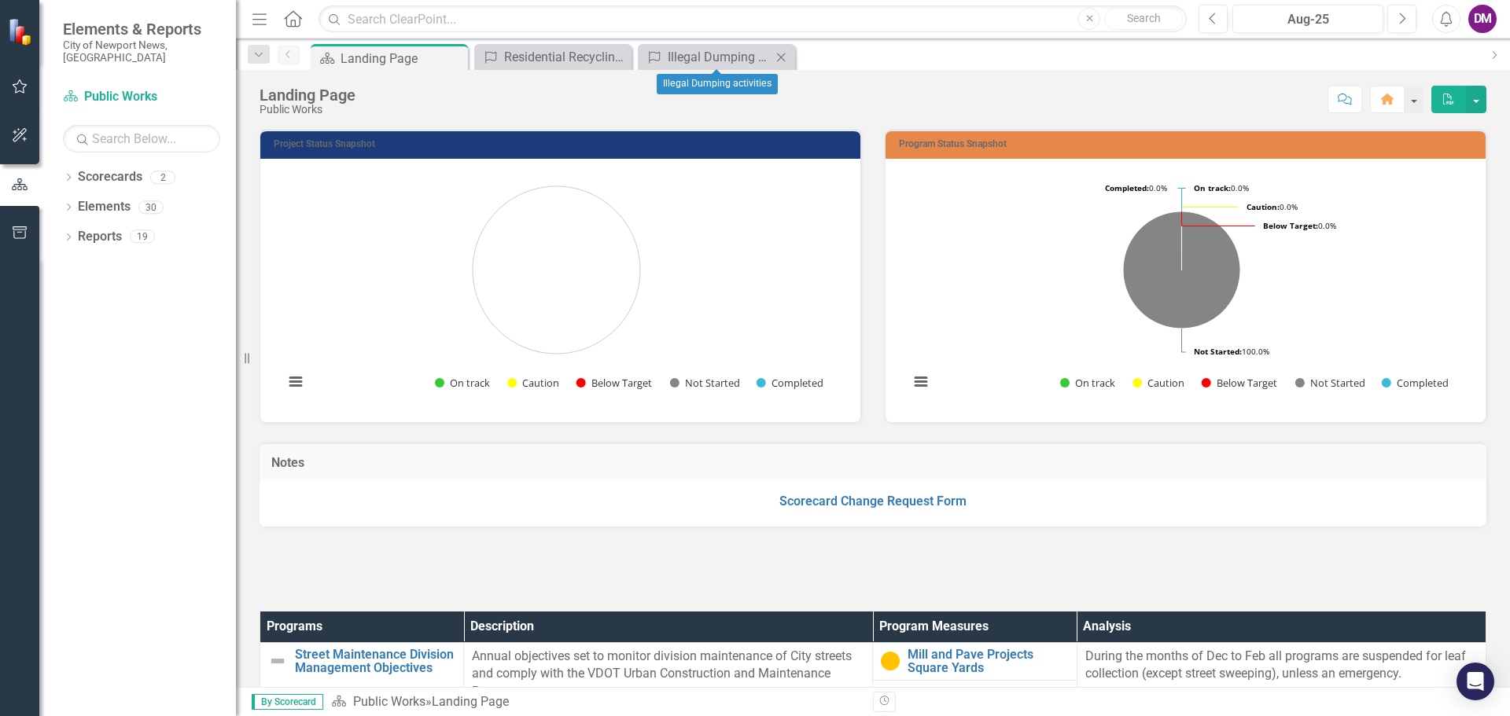
click at [779, 57] on icon "Close" at bounding box center [781, 57] width 16 height 13
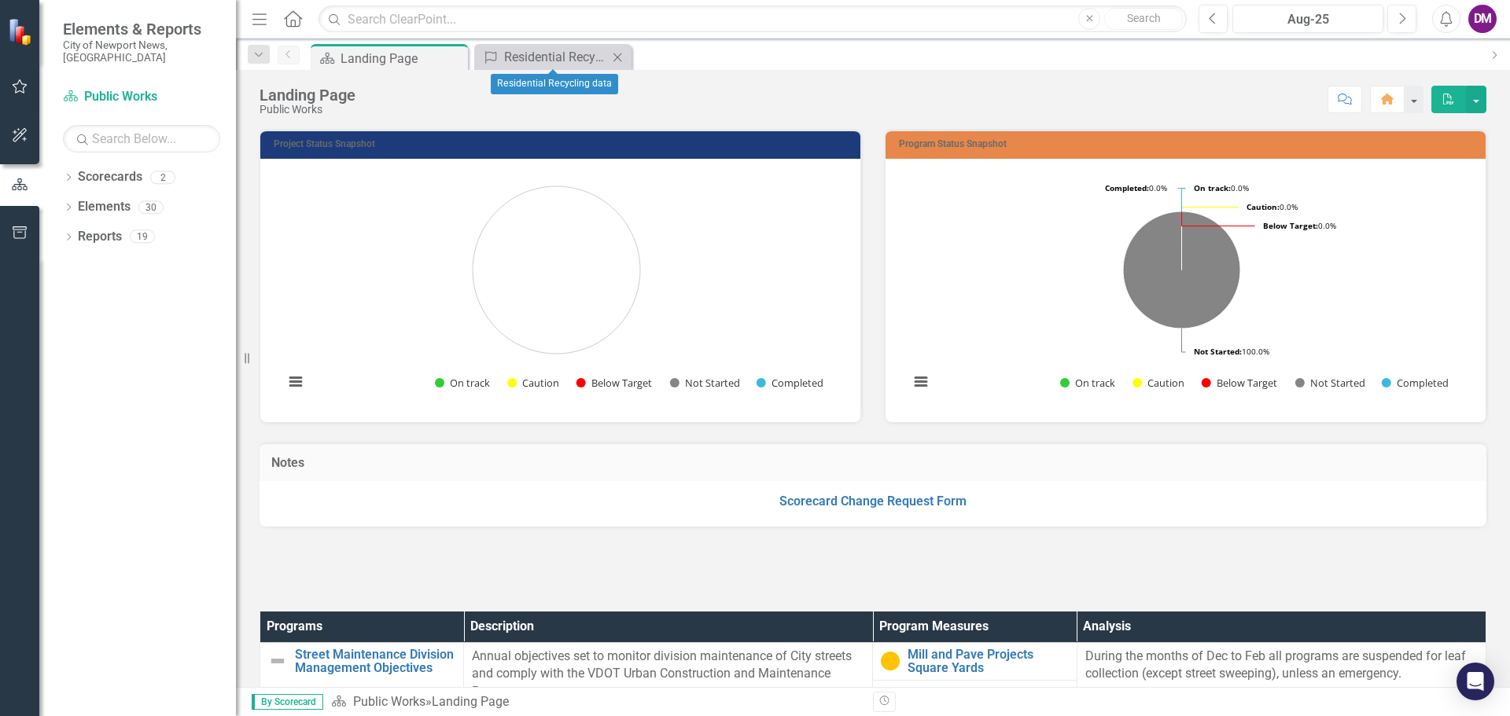
click at [616, 55] on icon "Close" at bounding box center [617, 57] width 16 height 13
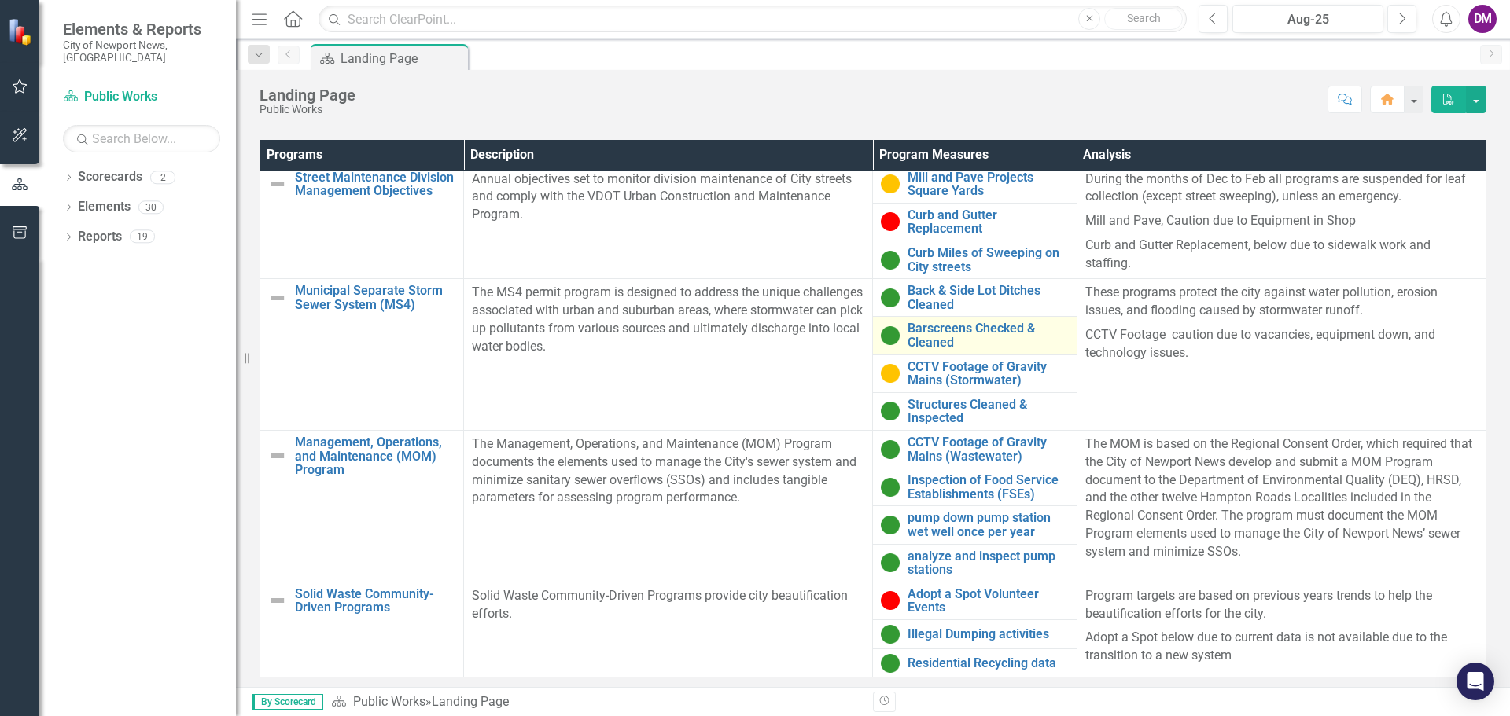
scroll to position [7, 0]
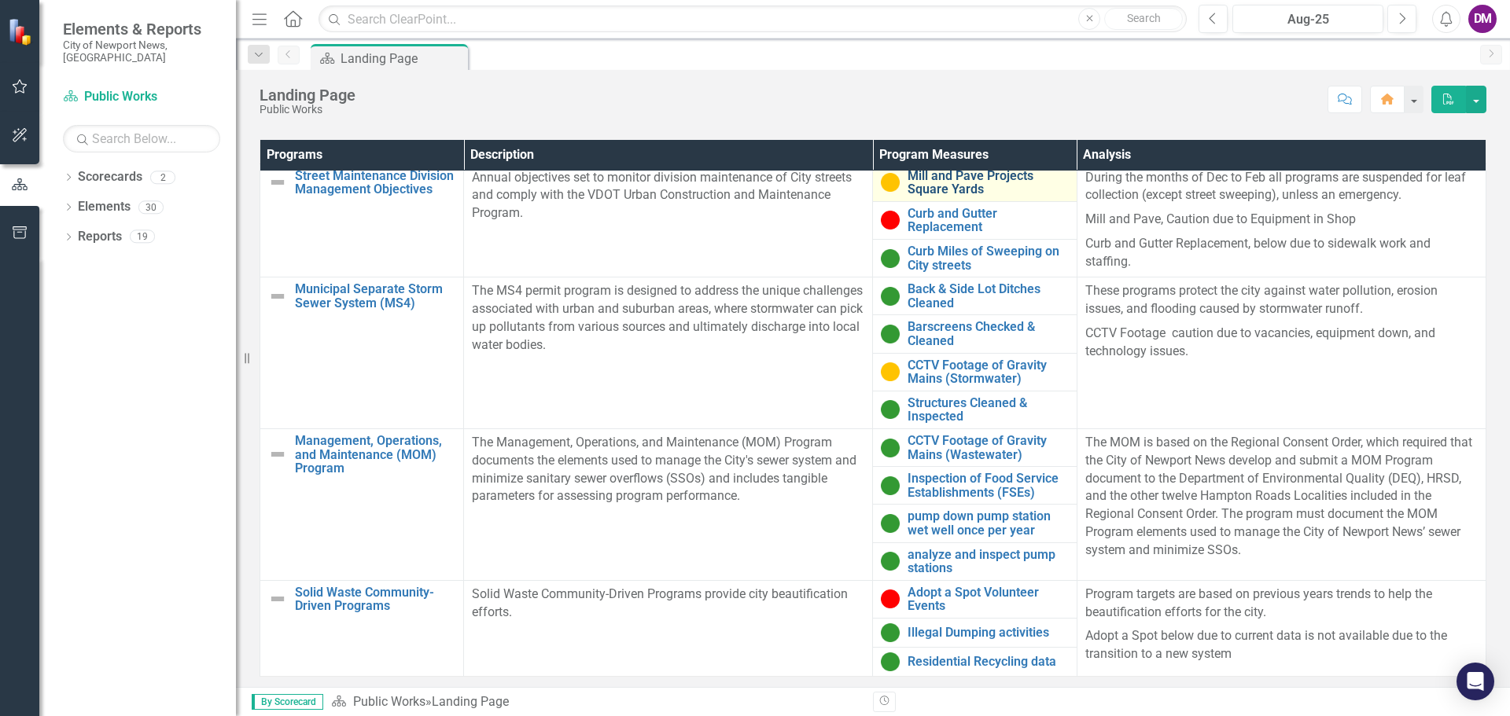
click at [934, 190] on link "Mill and Pave Projects Square Yards" at bounding box center [987, 183] width 160 height 28
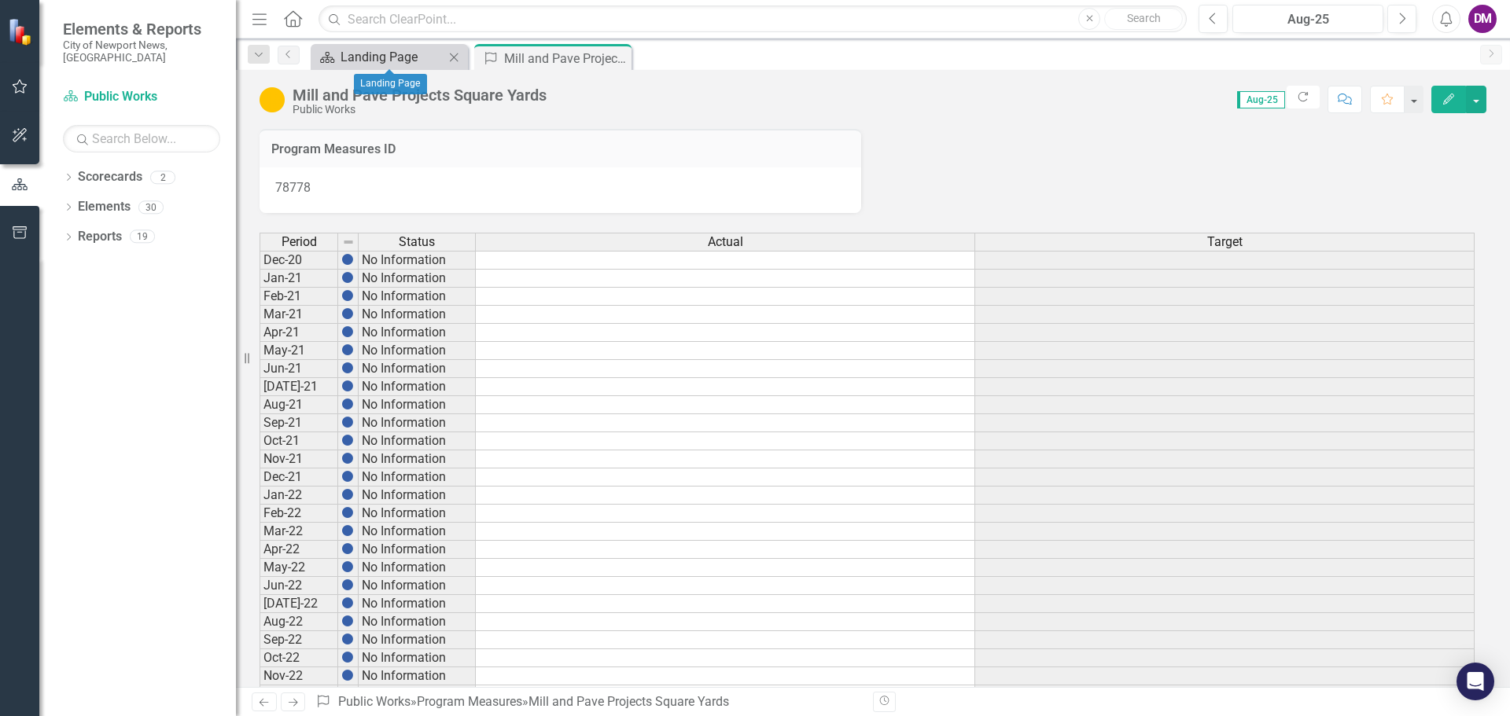
click at [385, 57] on div "Landing Page" at bounding box center [392, 57] width 104 height 20
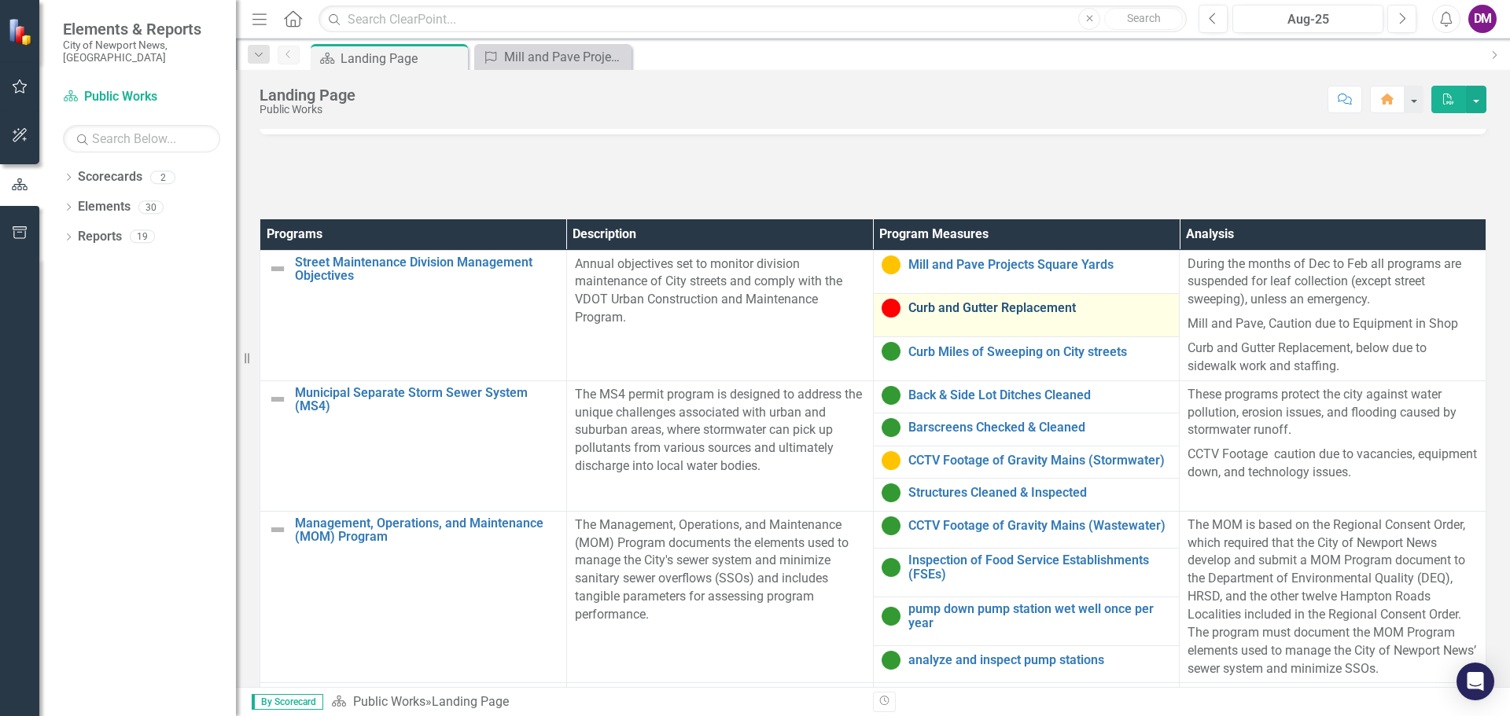
scroll to position [517, 0]
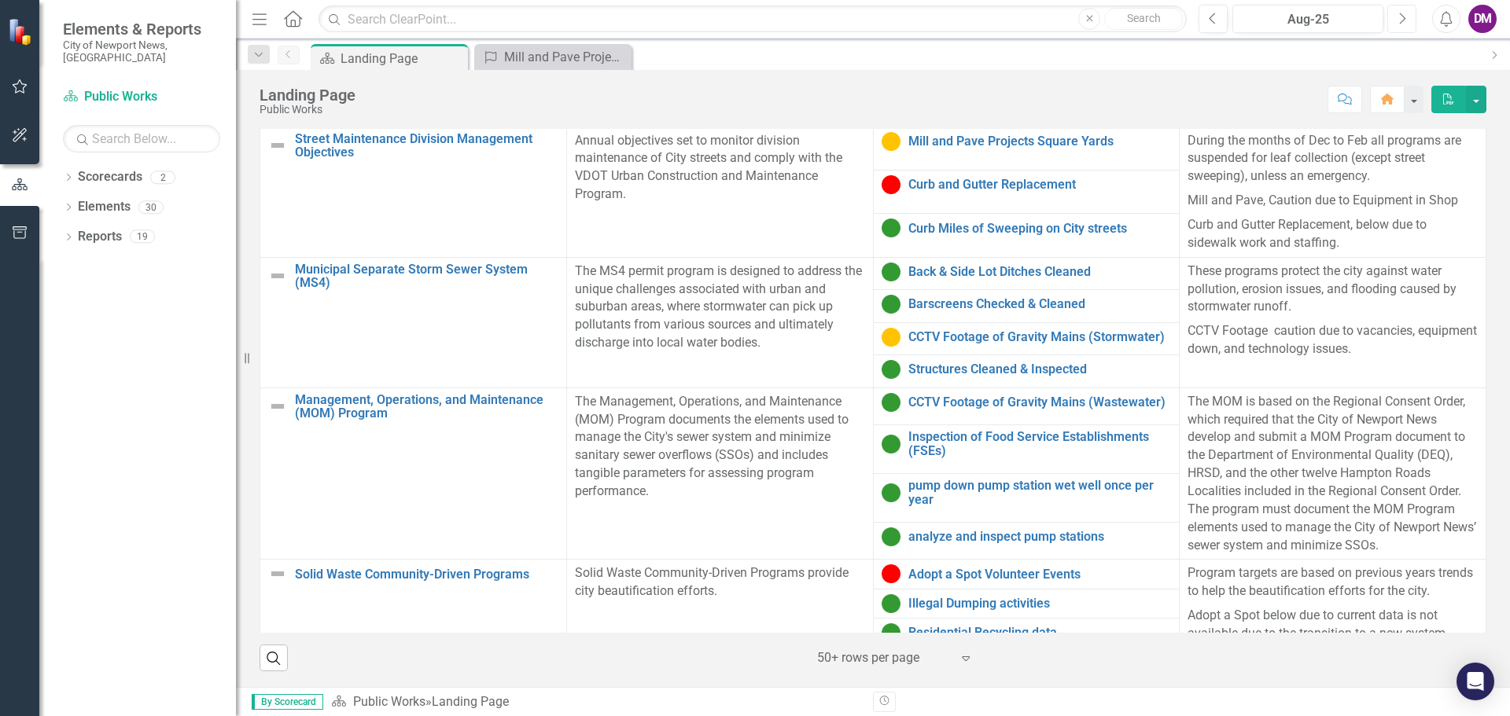
click at [1403, 16] on icon "button" at bounding box center [1403, 18] width 6 height 11
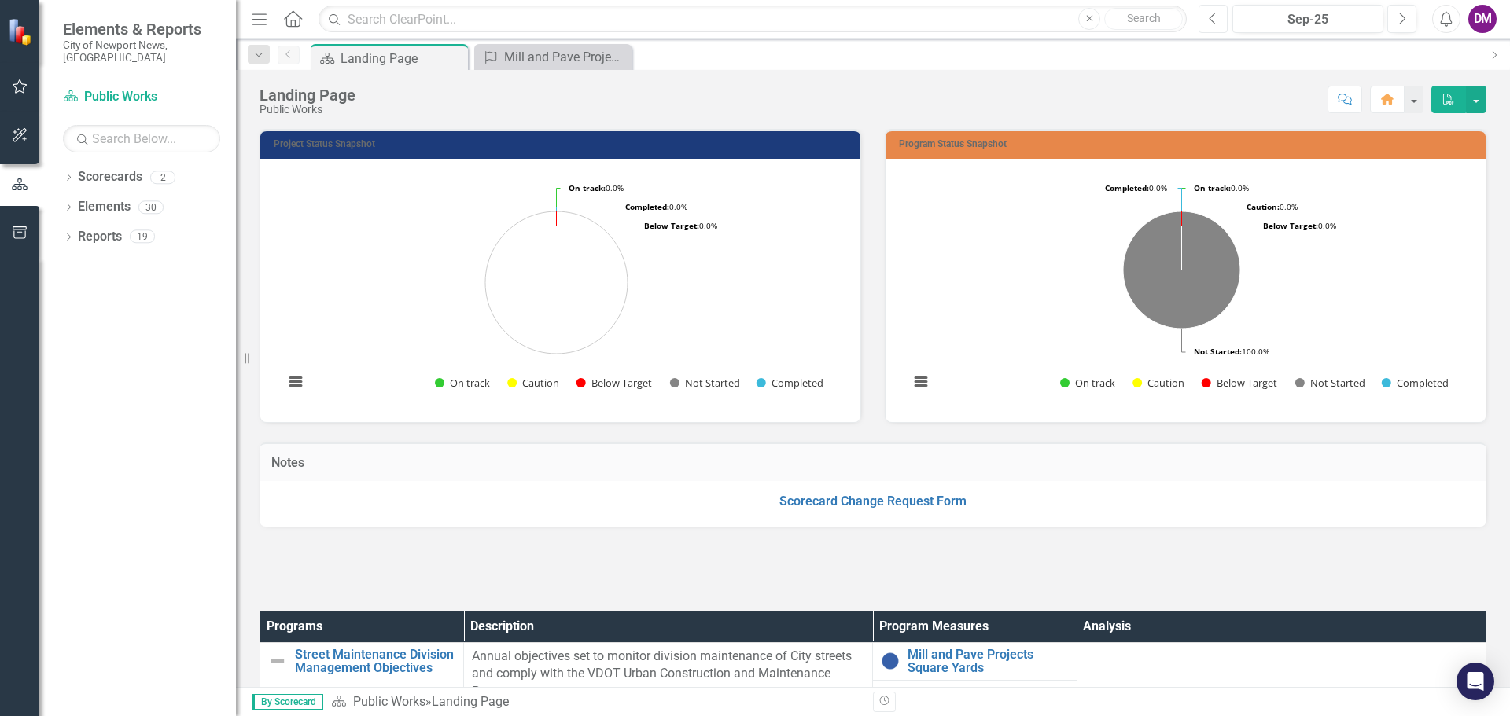
click at [1208, 22] on button "Previous" at bounding box center [1212, 19] width 29 height 28
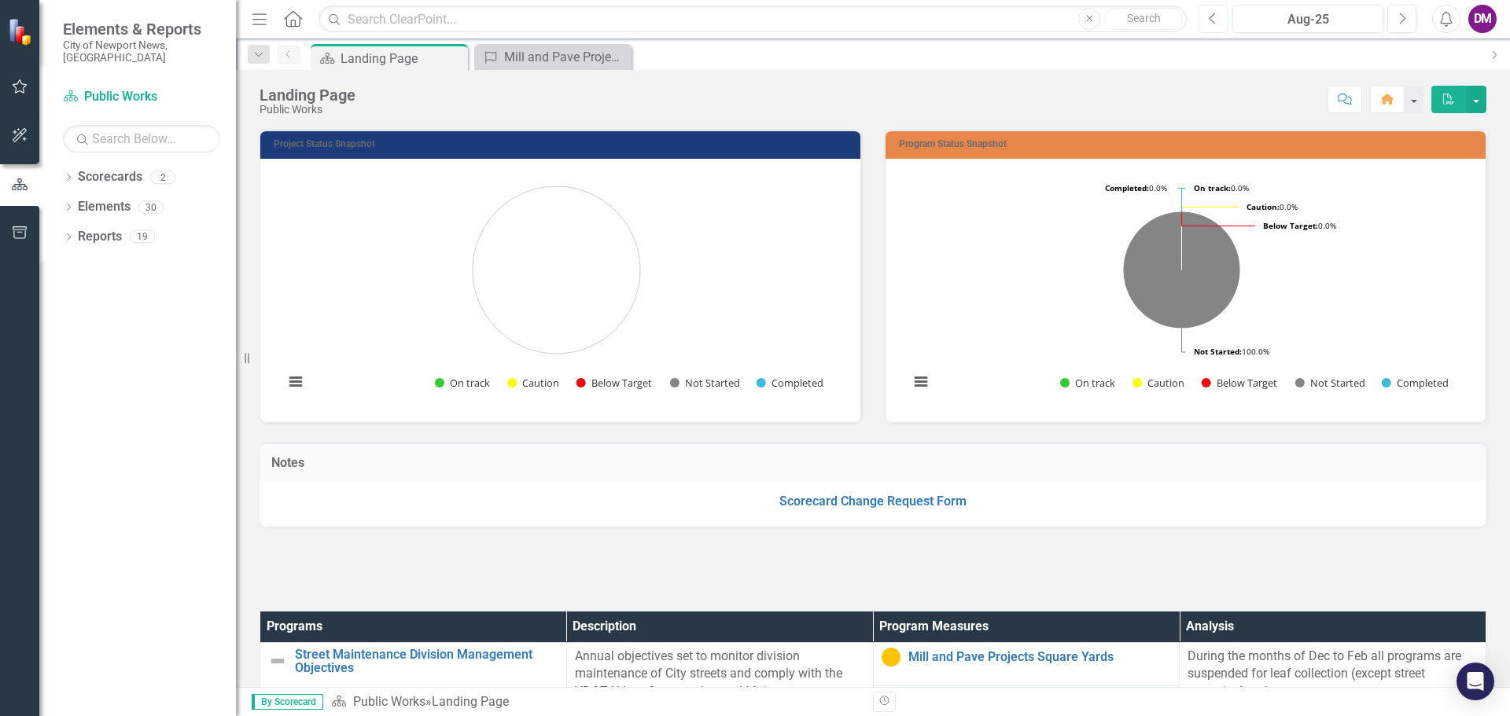
click at [1212, 19] on icon "Previous" at bounding box center [1213, 19] width 9 height 14
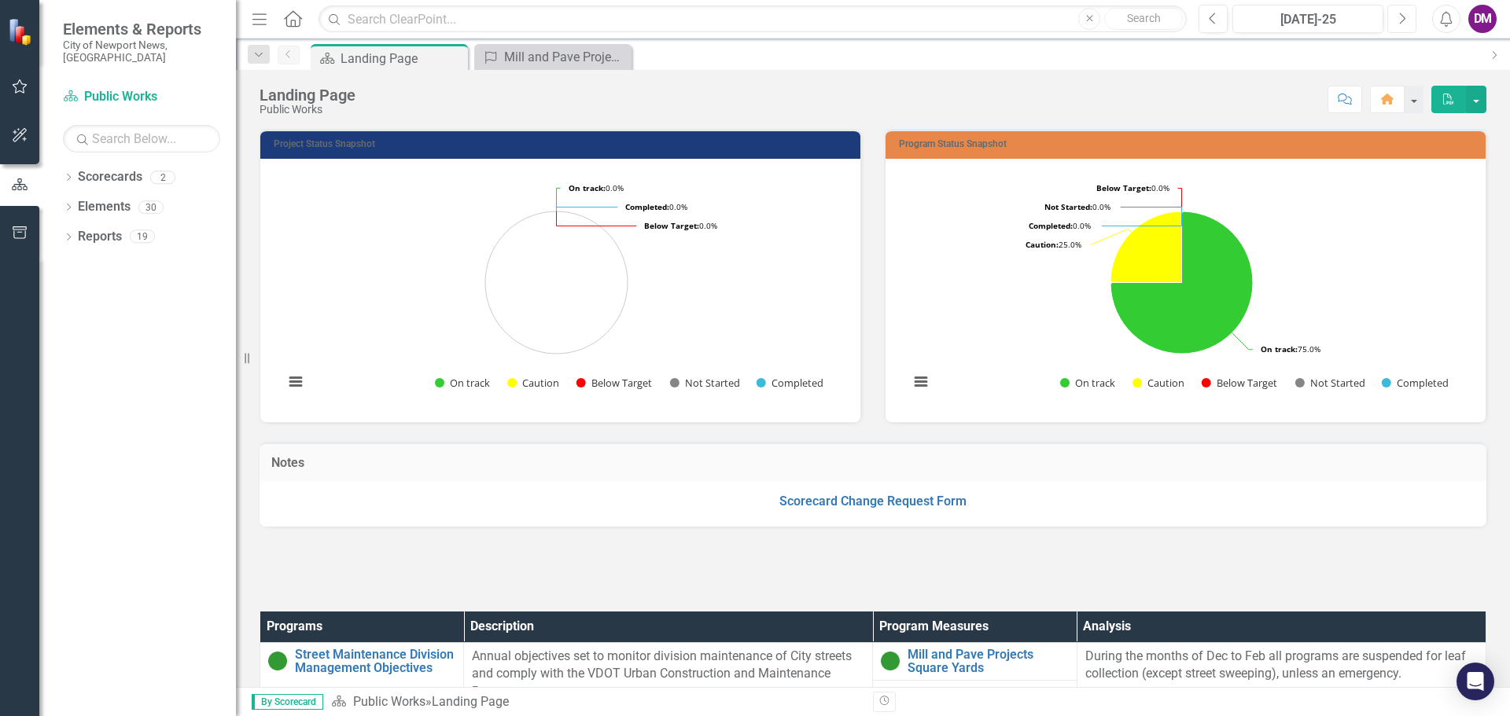
click at [1404, 21] on icon "Next" at bounding box center [1401, 19] width 9 height 14
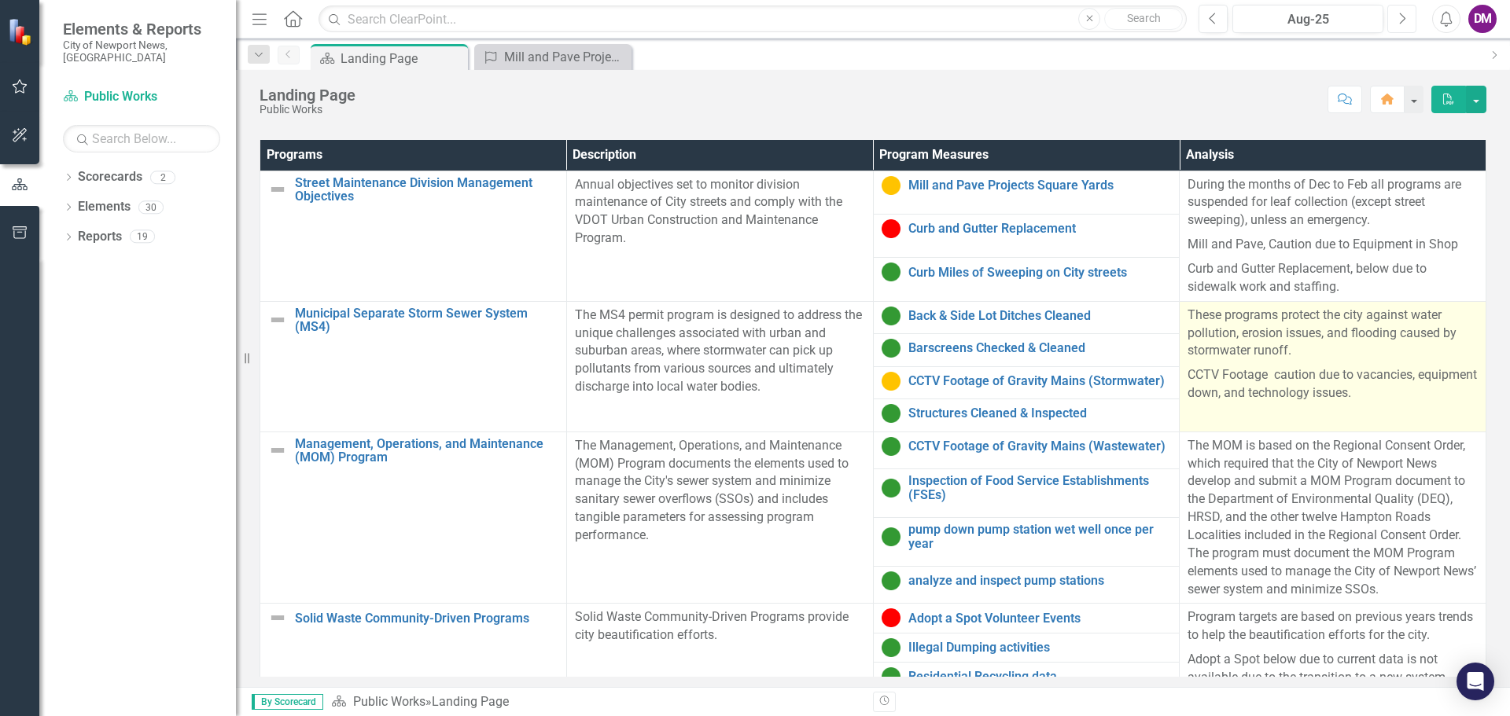
scroll to position [7, 0]
